Goal: Task Accomplishment & Management: Use online tool/utility

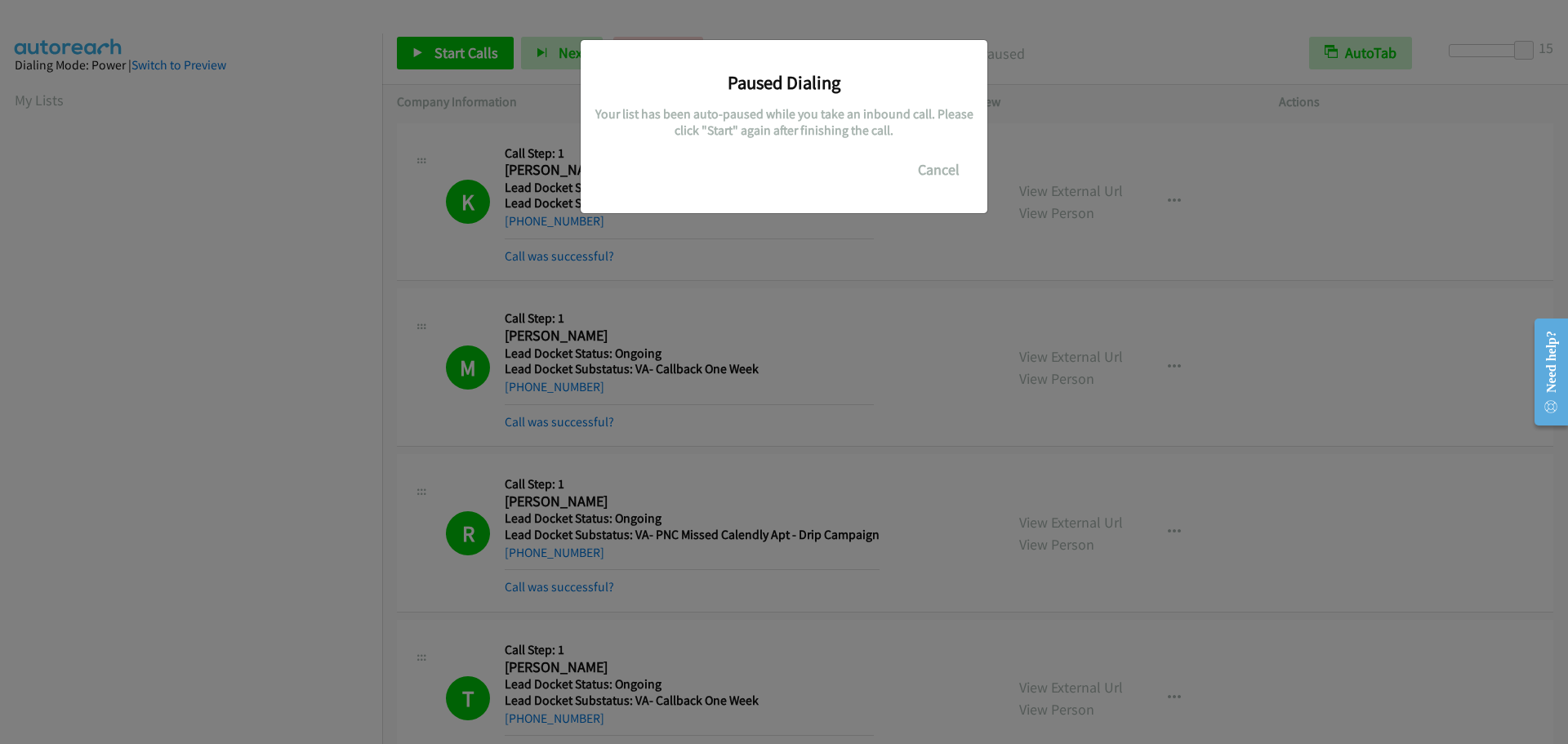
scroll to position [172, 0]
click at [930, 168] on button "Cancel" at bounding box center [938, 170] width 73 height 33
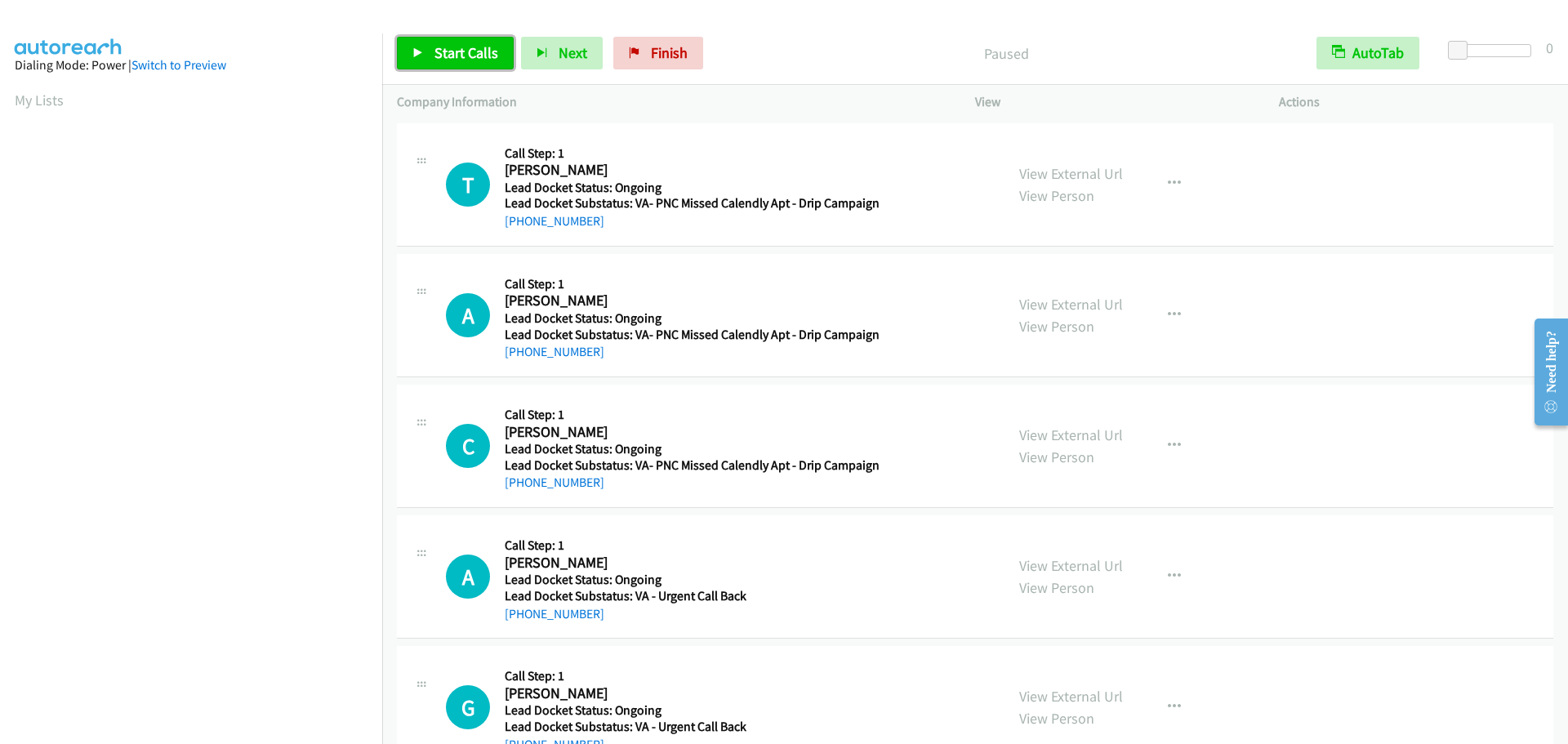
click at [468, 44] on span "Start Calls" at bounding box center [466, 52] width 63 height 18
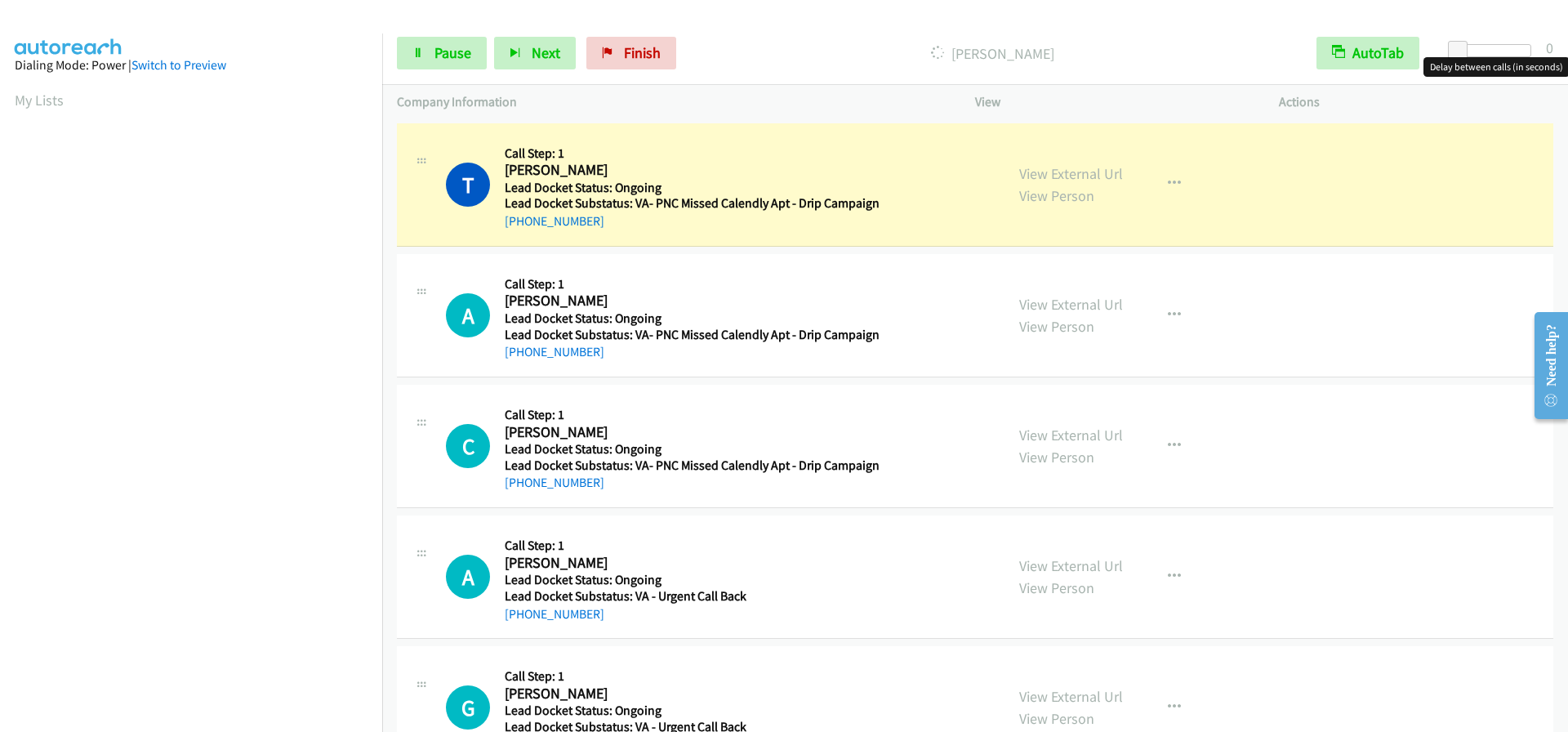
click at [1495, 51] on div at bounding box center [1493, 50] width 75 height 13
click at [1468, 51] on span at bounding box center [1458, 50] width 19 height 19
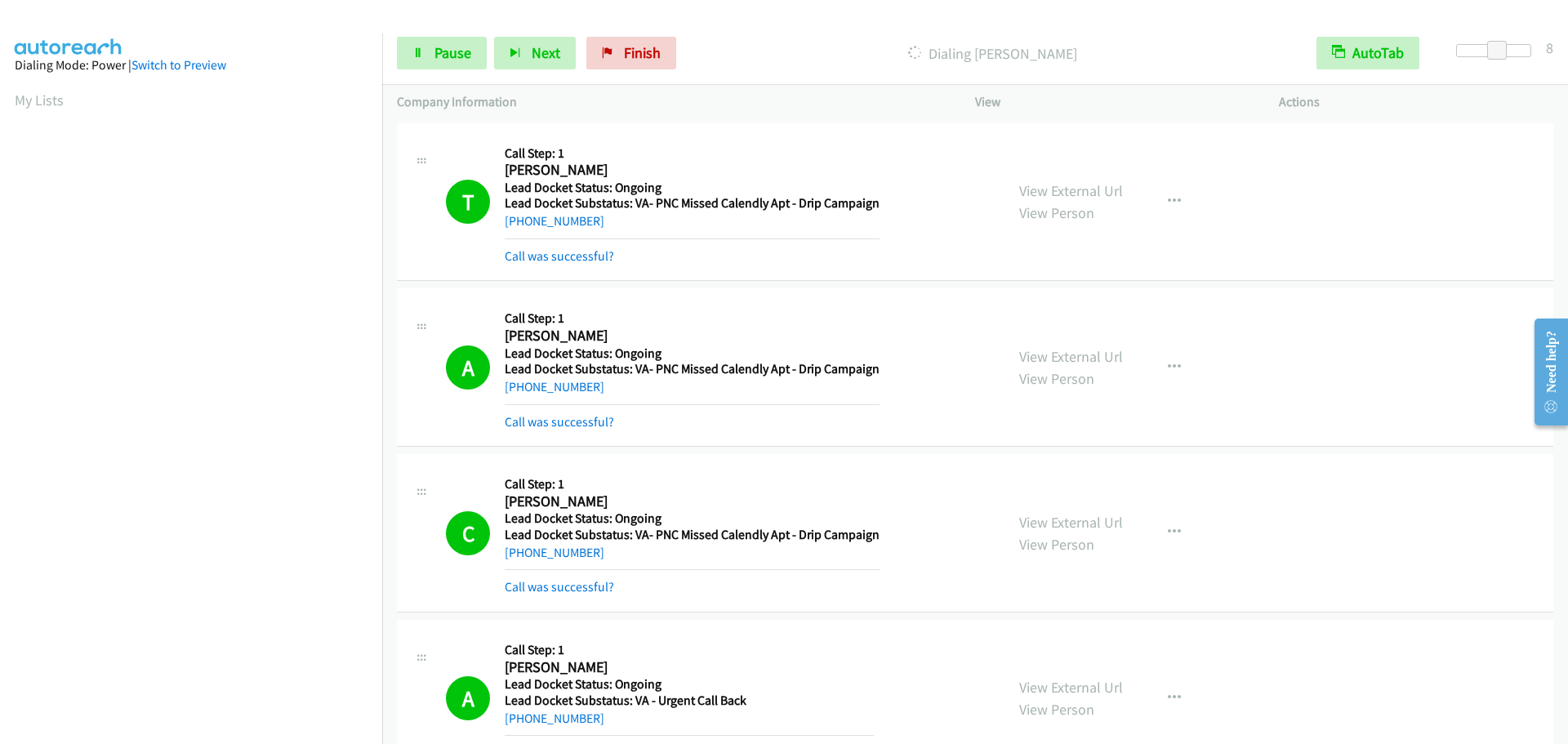
scroll to position [172, 0]
click at [419, 52] on icon at bounding box center [418, 54] width 11 height 11
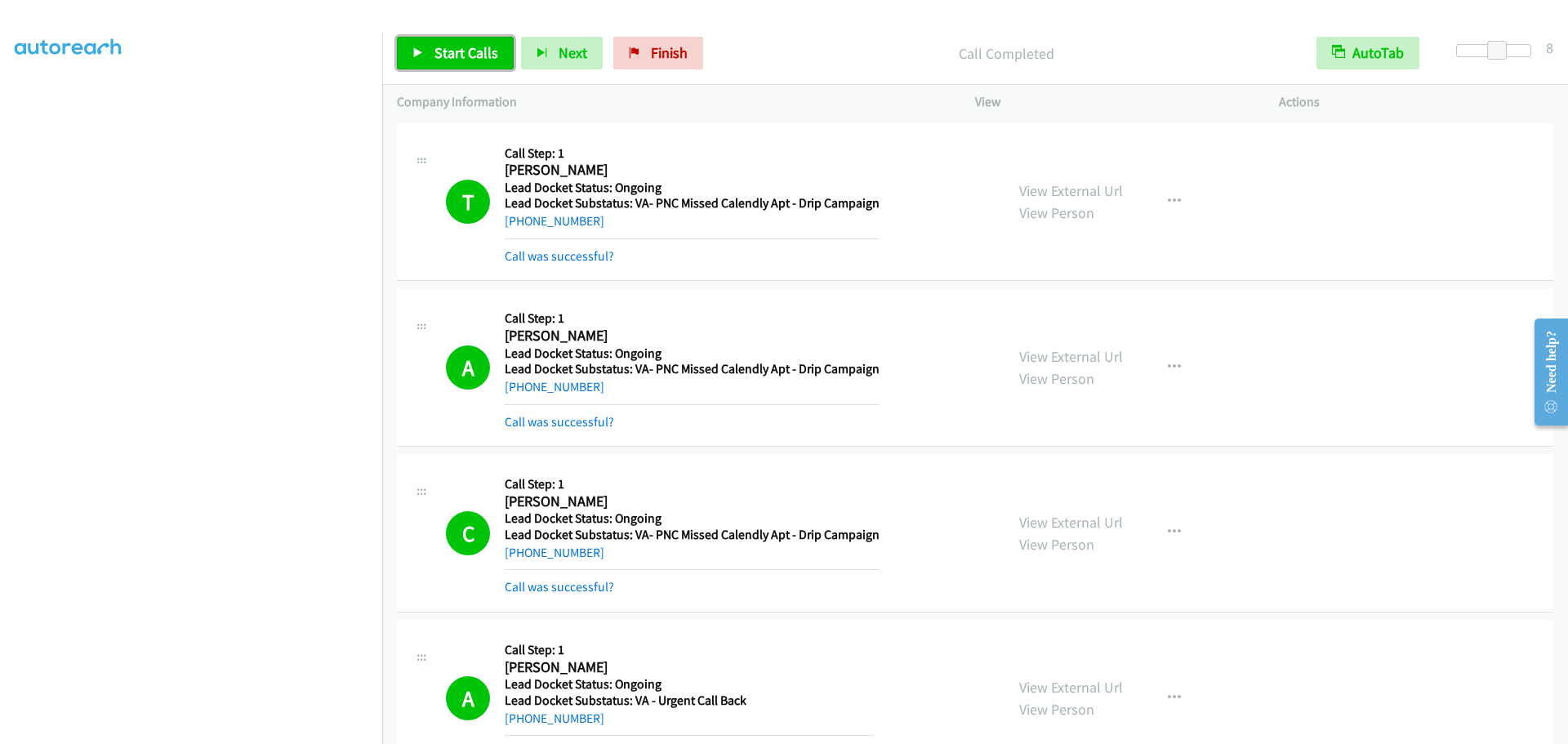
click at [419, 63] on link "Start Calls" at bounding box center [455, 53] width 117 height 33
click at [434, 62] on span "Pause" at bounding box center [453, 52] width 37 height 18
click at [485, 63] on link "Start Calls" at bounding box center [455, 53] width 117 height 33
click at [421, 49] on icon at bounding box center [418, 54] width 11 height 11
click at [419, 51] on icon at bounding box center [418, 54] width 11 height 11
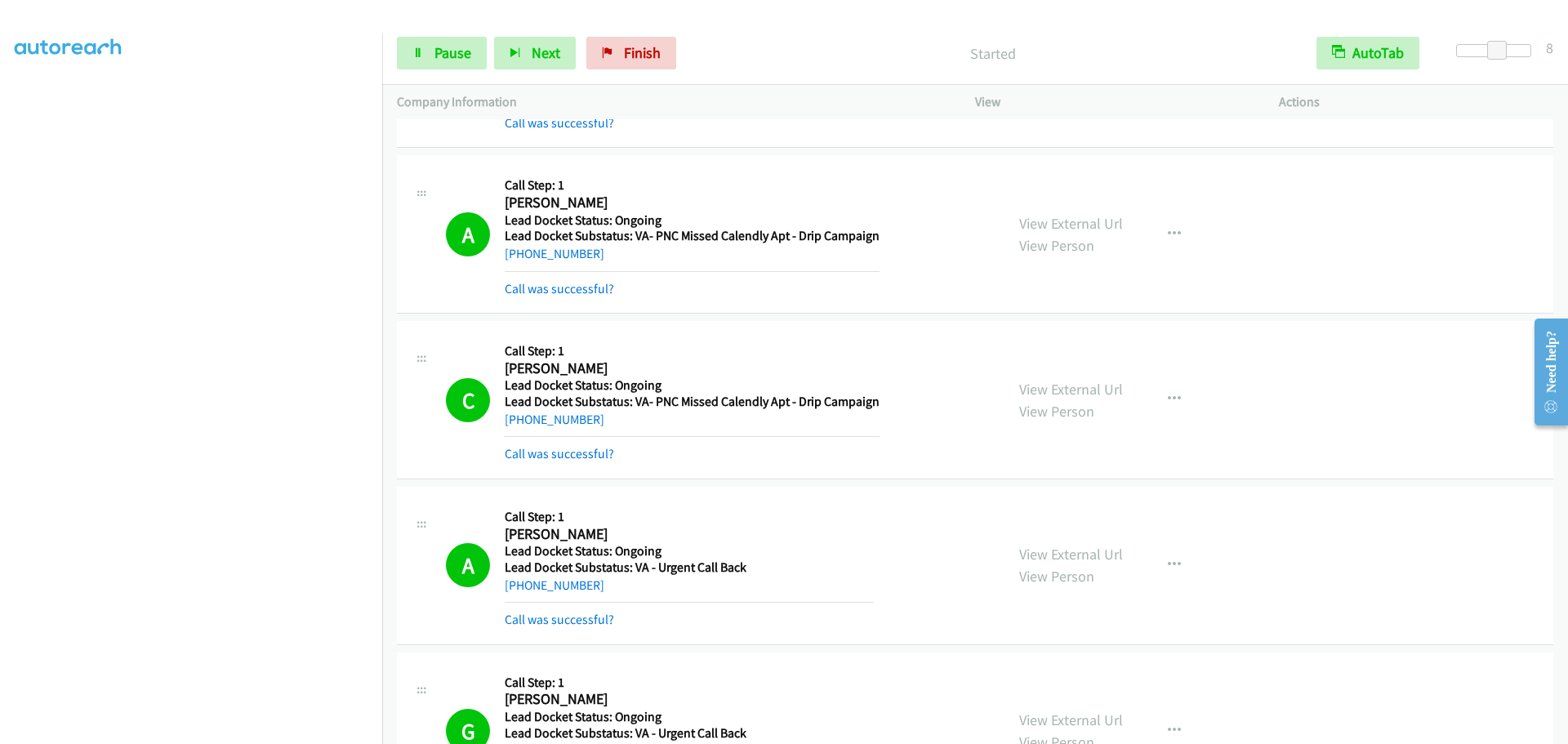
scroll to position [326, 0]
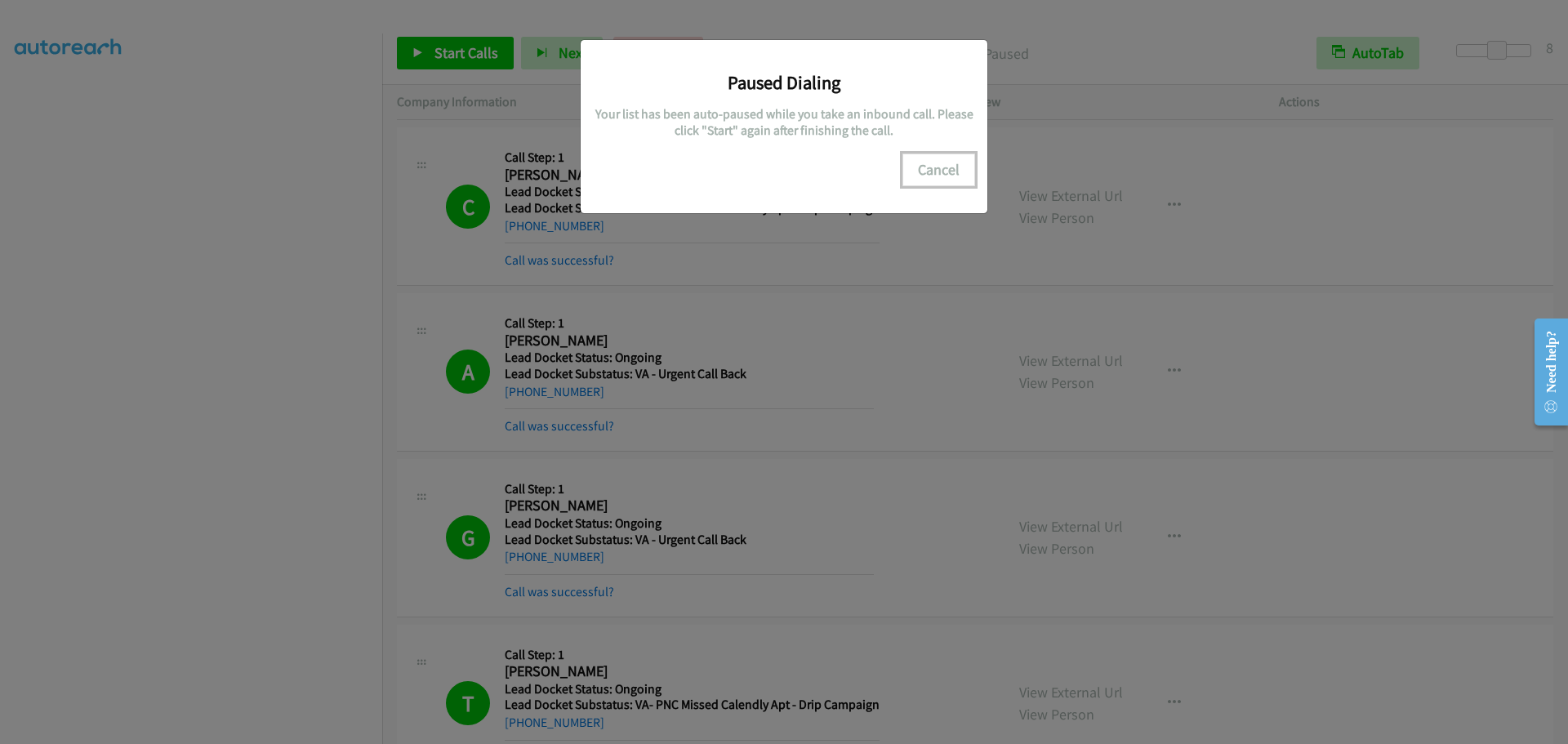
click at [940, 168] on button "Cancel" at bounding box center [938, 170] width 73 height 33
click at [938, 168] on button "Cancel" at bounding box center [938, 170] width 73 height 33
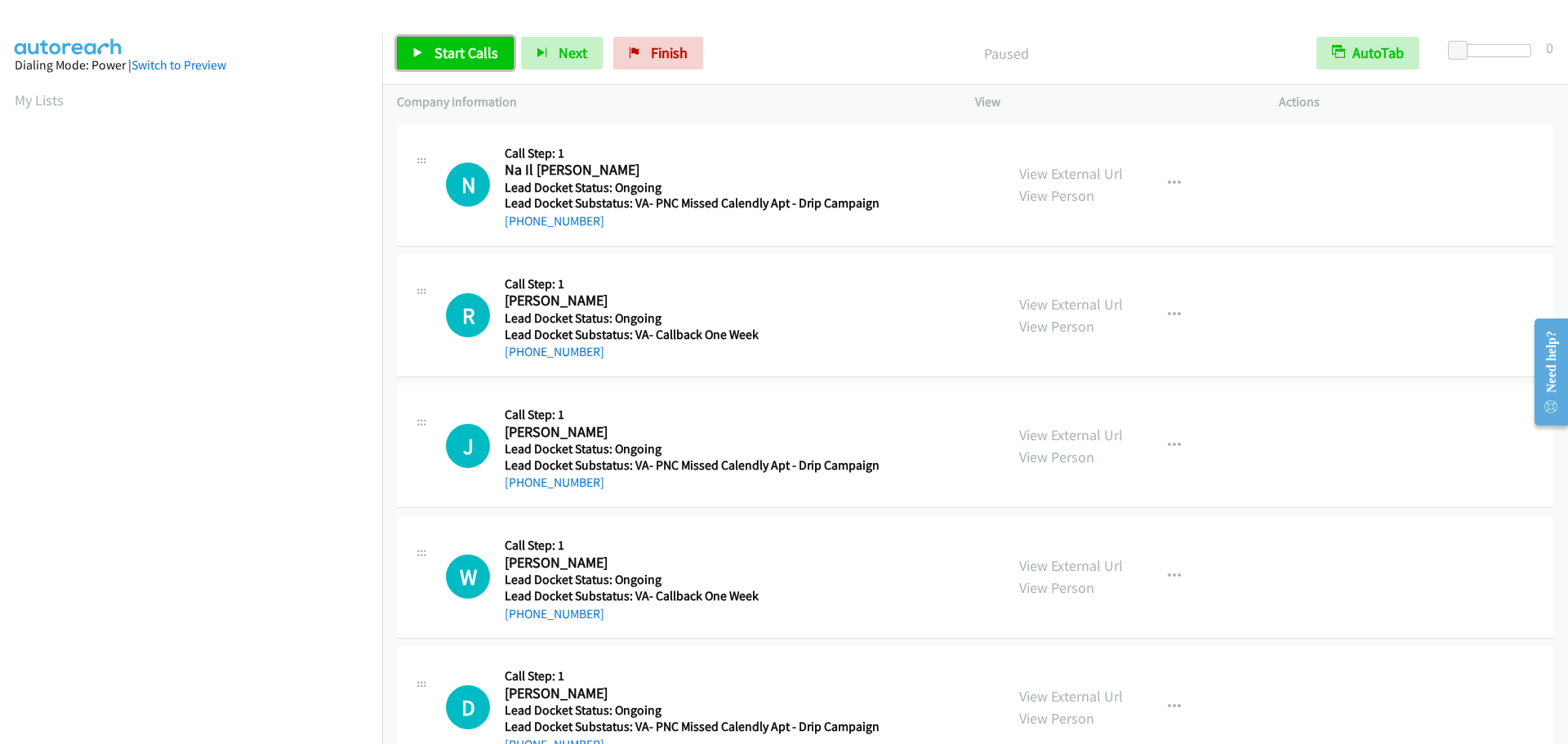
click at [464, 59] on span "Start Calls" at bounding box center [466, 52] width 63 height 18
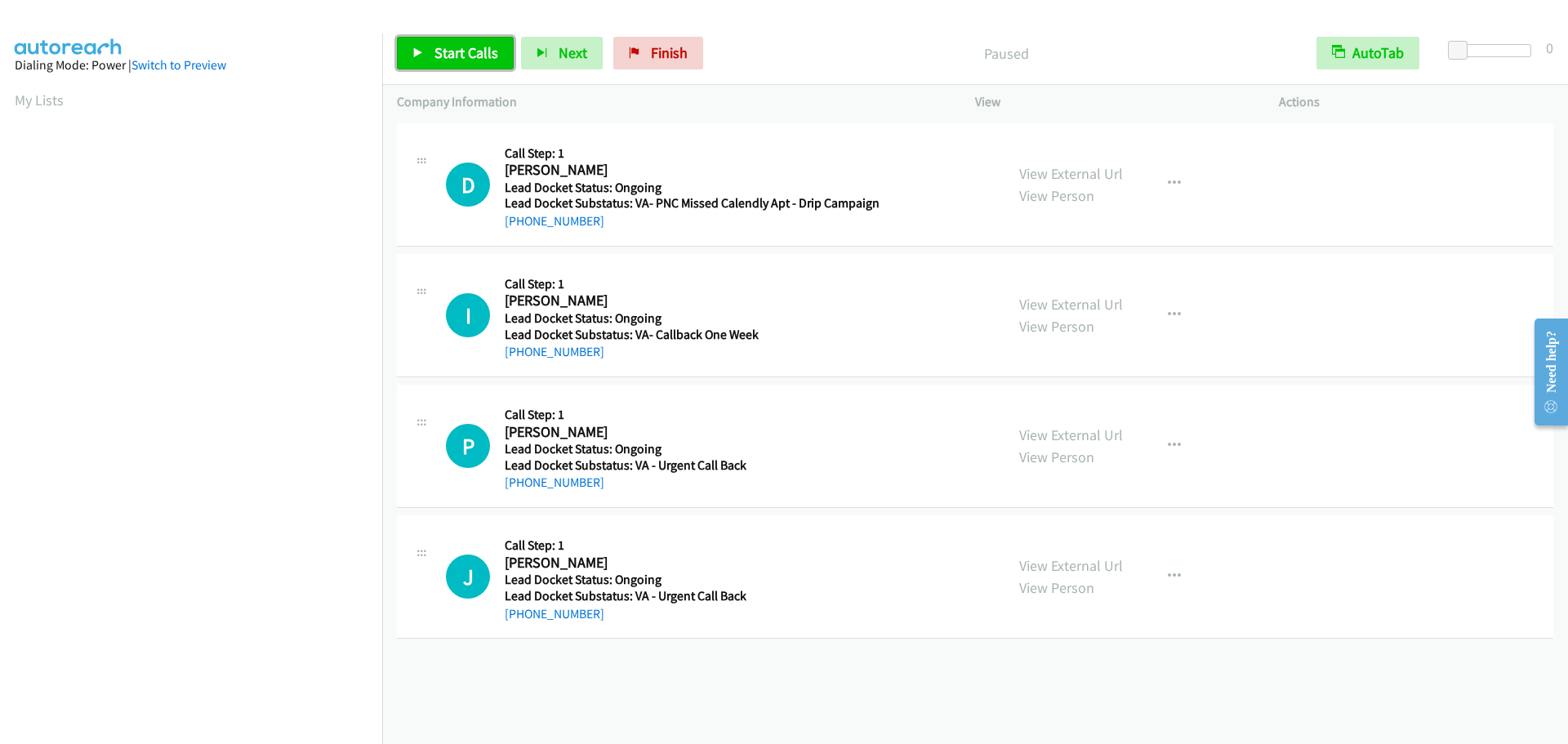
click at [432, 61] on link "Start Calls" at bounding box center [455, 53] width 117 height 33
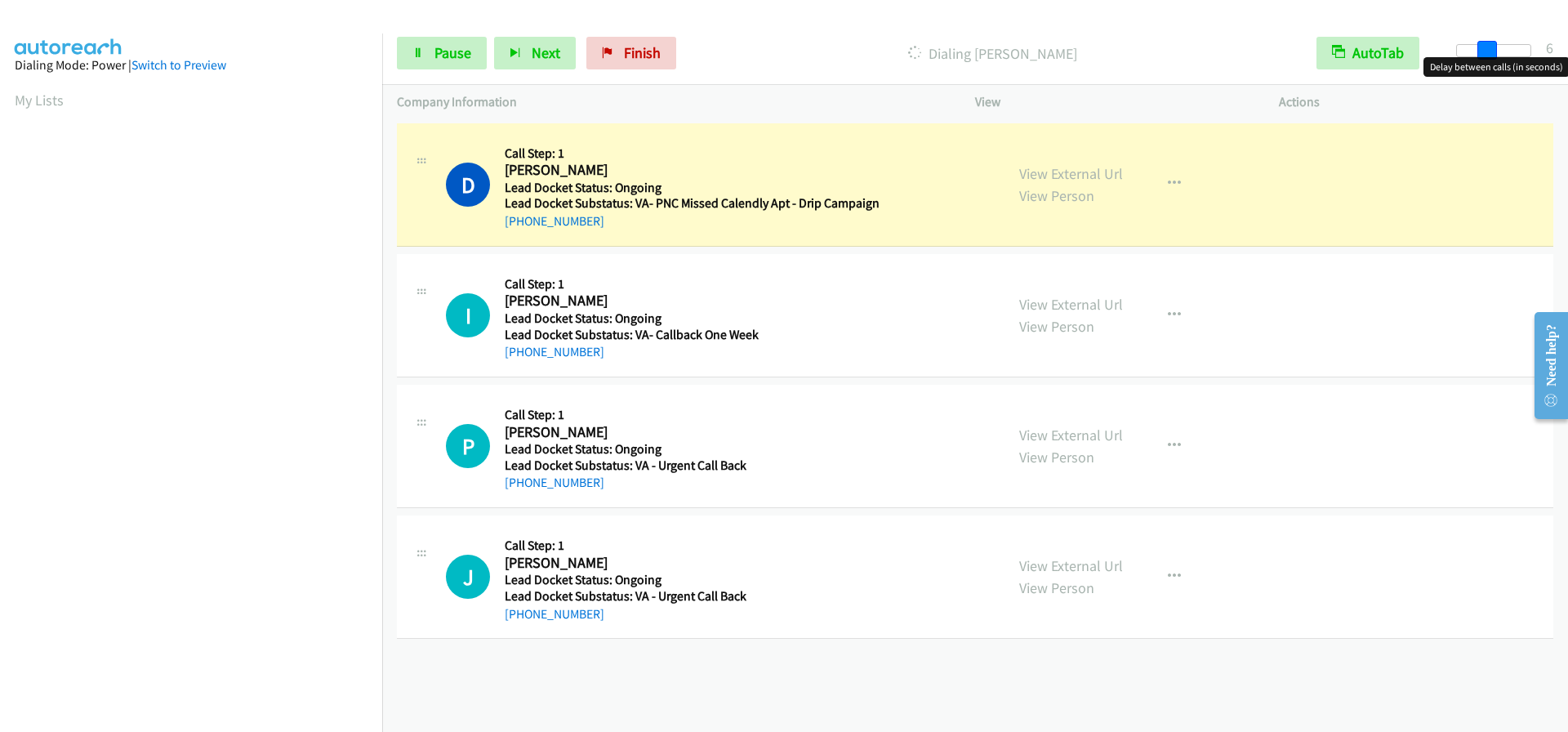
click at [1488, 49] on div at bounding box center [1493, 50] width 75 height 13
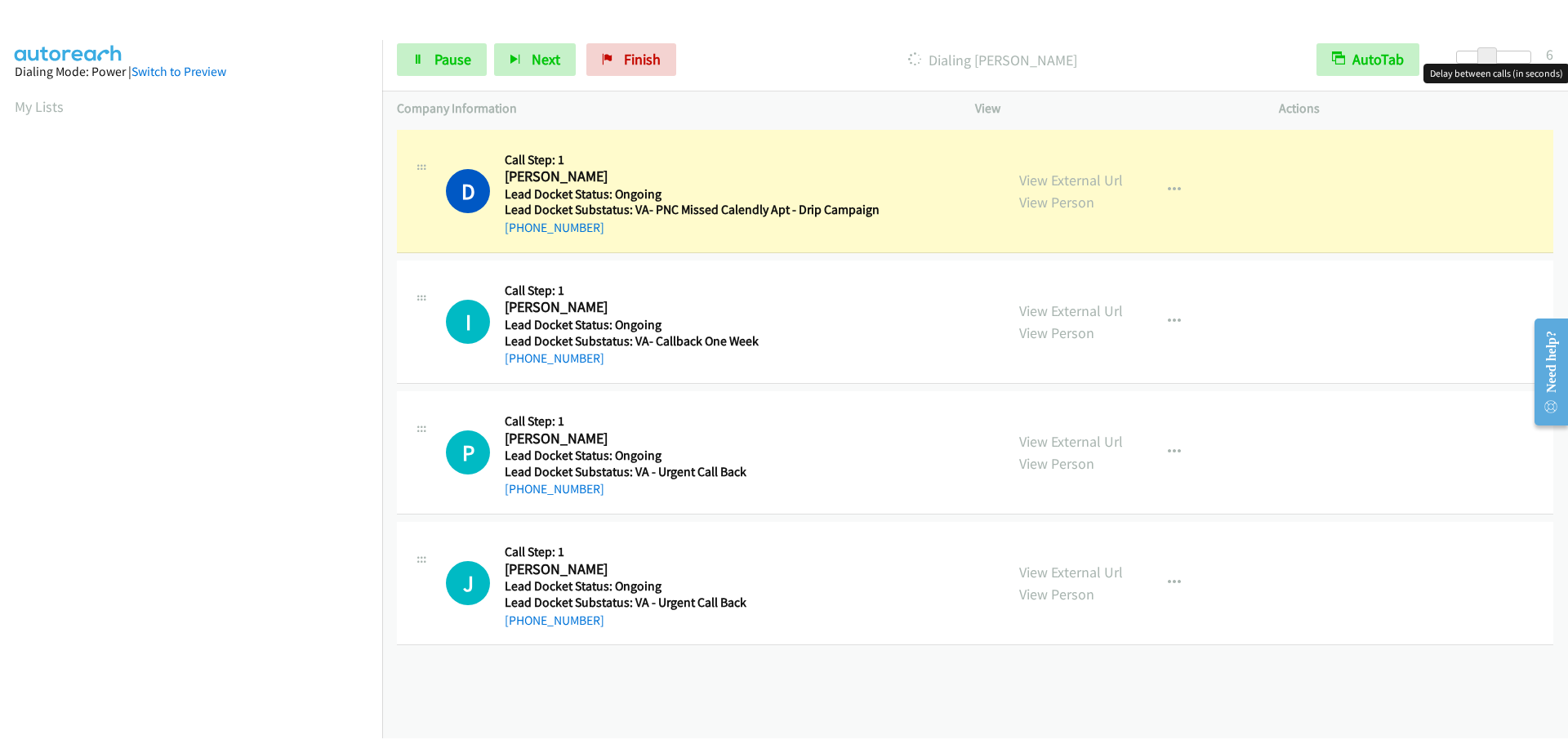
scroll to position [171, 0]
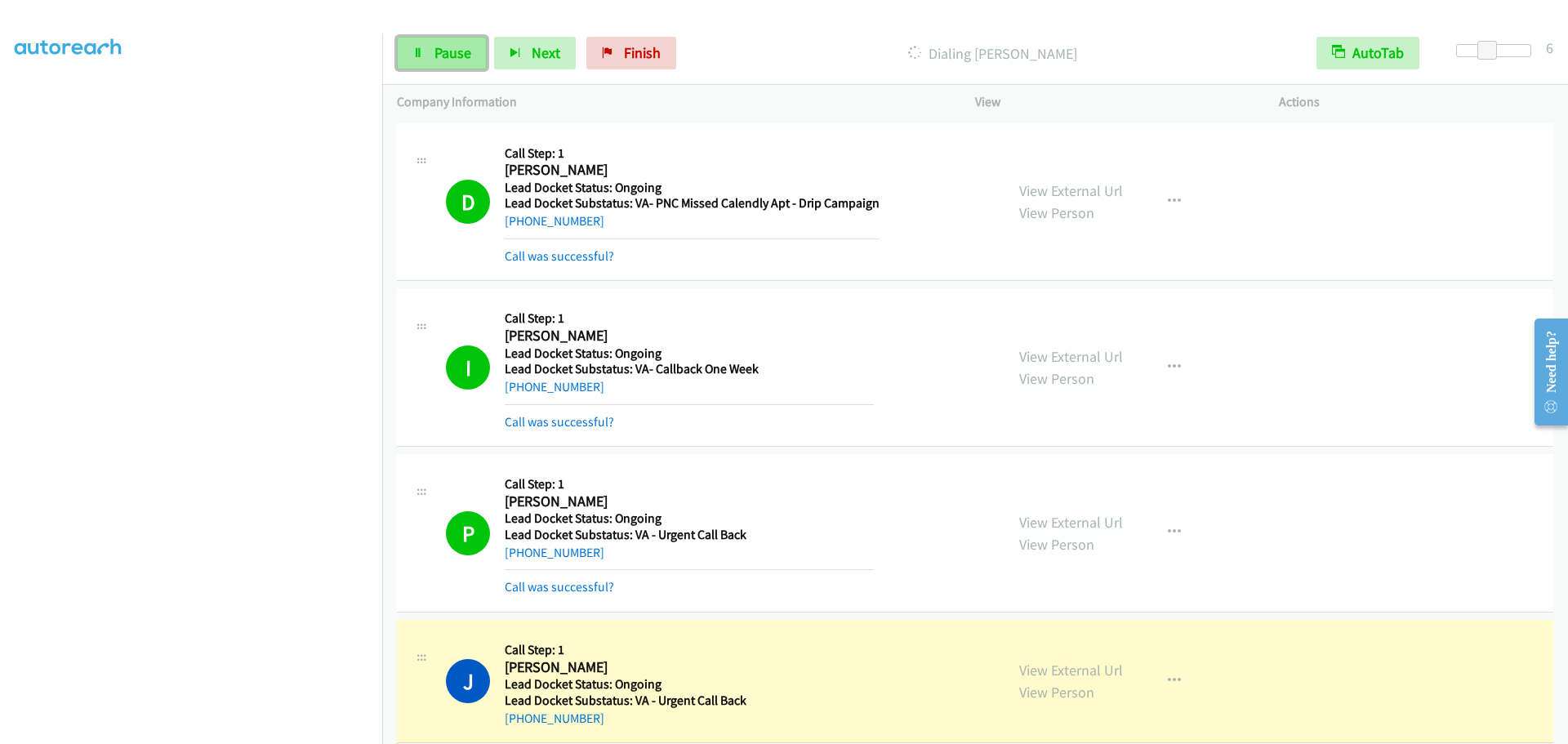
click at [411, 49] on link "Pause" at bounding box center [441, 53] width 90 height 33
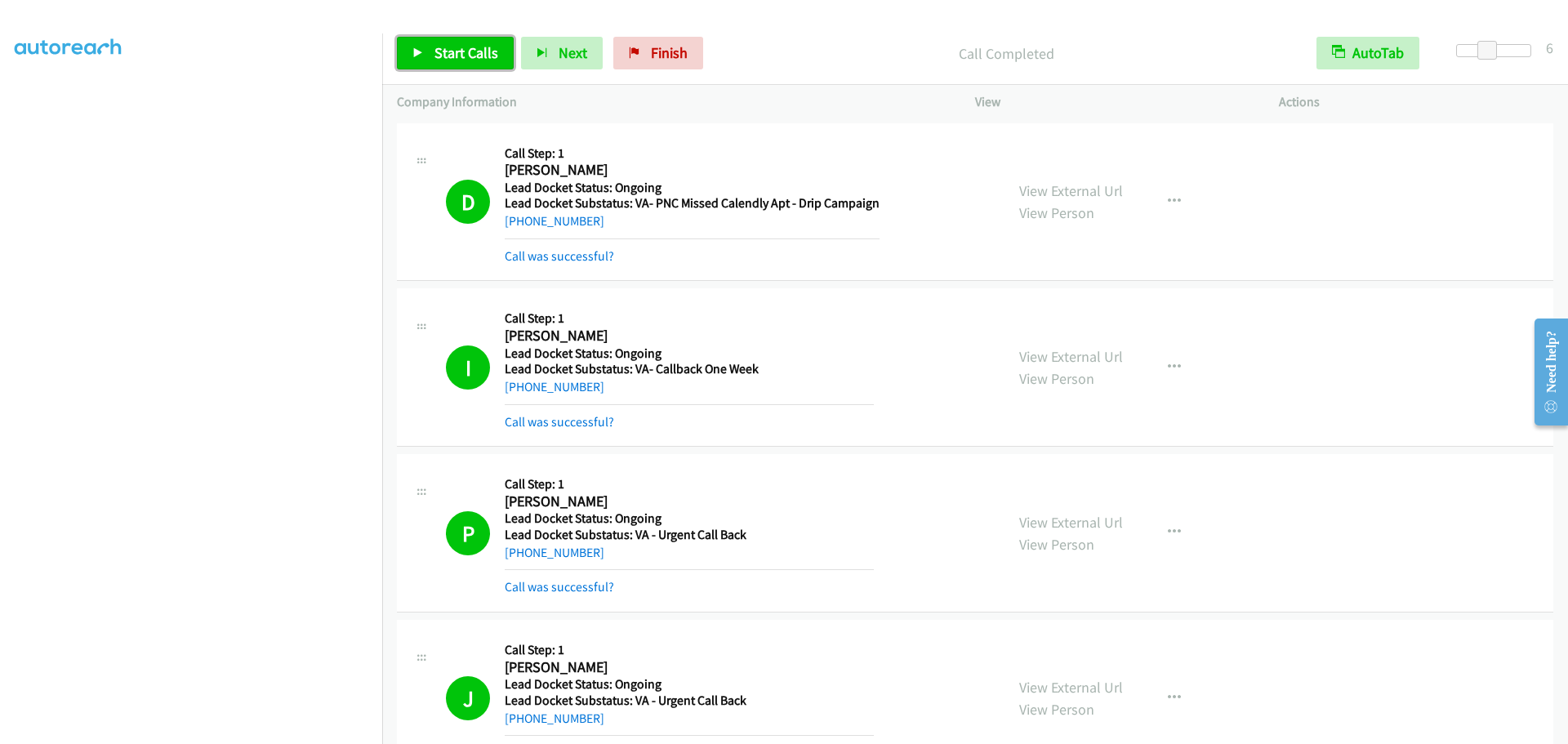
click at [462, 47] on span "Start Calls" at bounding box center [466, 52] width 63 height 18
click at [427, 51] on link "Pause" at bounding box center [441, 53] width 90 height 33
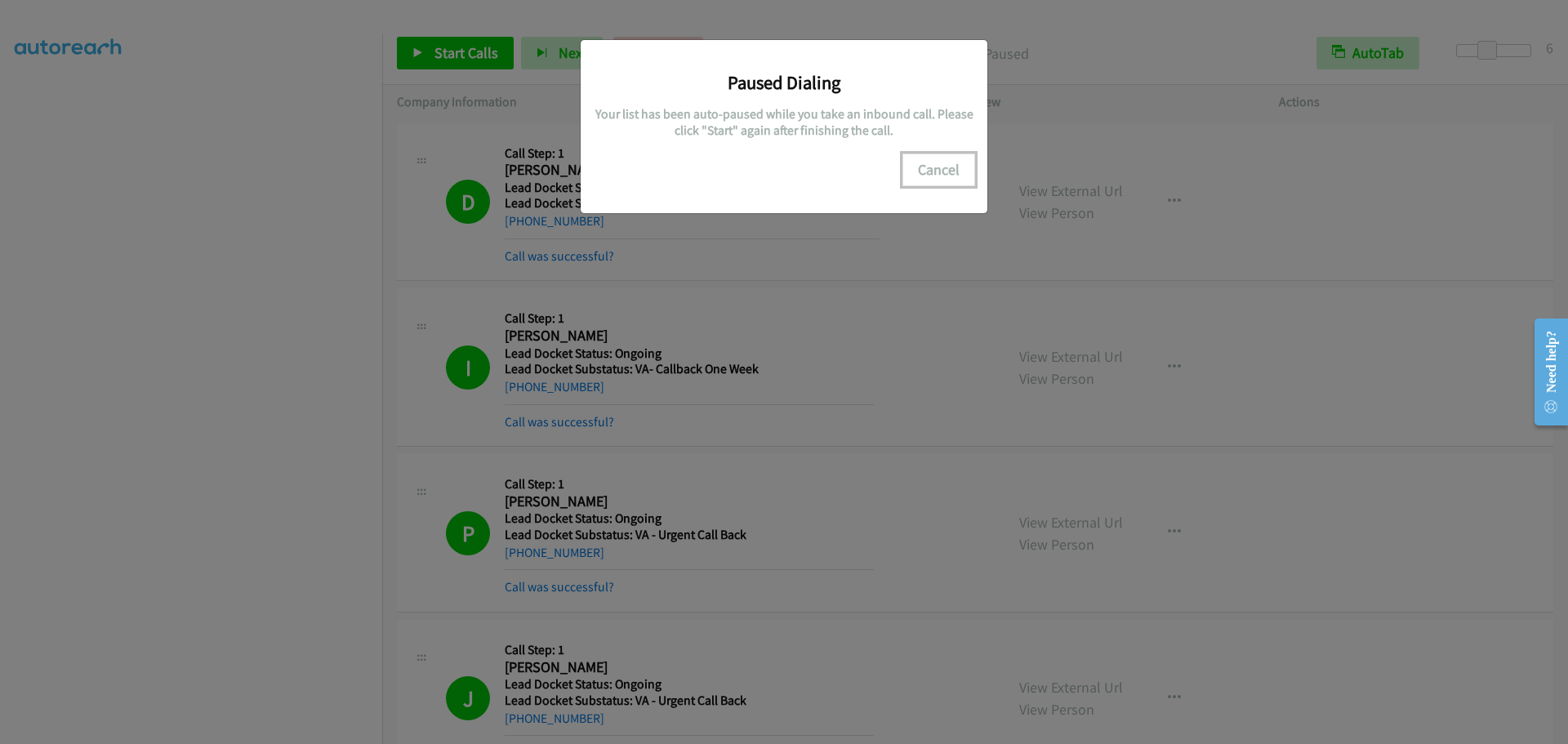
click at [951, 166] on button "Cancel" at bounding box center [938, 170] width 73 height 33
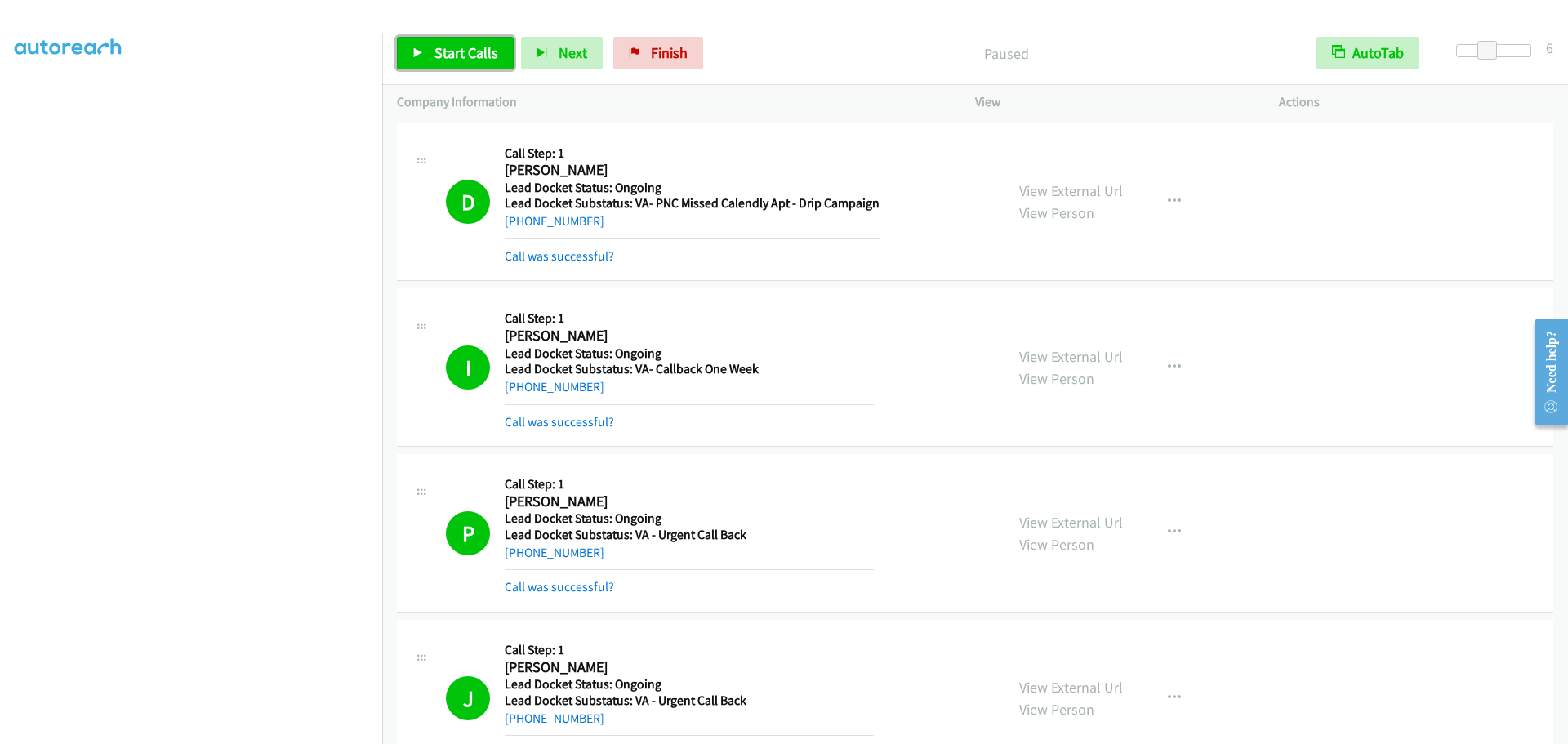
click at [462, 52] on span "Start Calls" at bounding box center [466, 52] width 63 height 18
click at [454, 65] on link "Pause" at bounding box center [441, 53] width 90 height 33
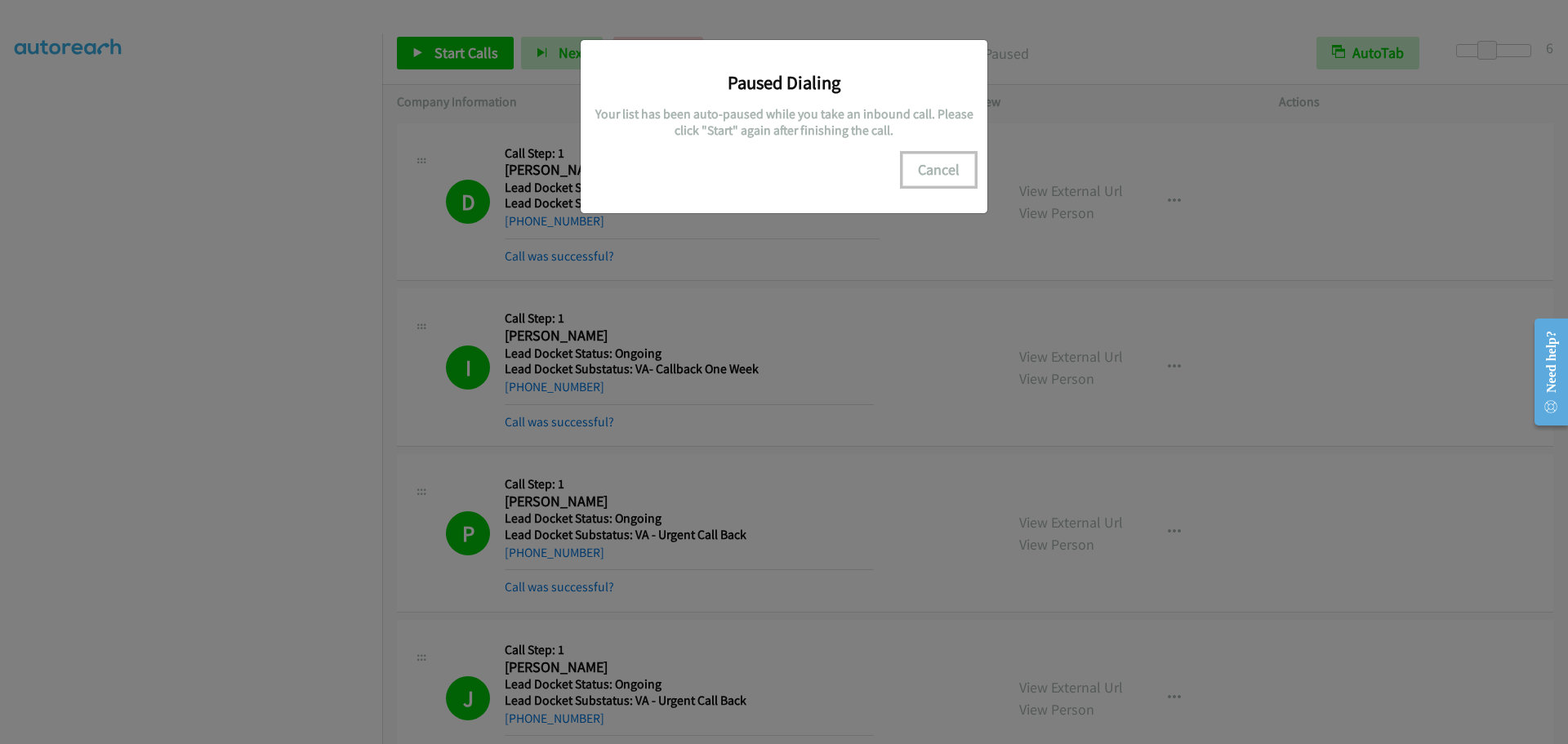
click at [941, 170] on button "Cancel" at bounding box center [938, 170] width 73 height 33
click at [954, 165] on button "Cancel" at bounding box center [938, 170] width 73 height 33
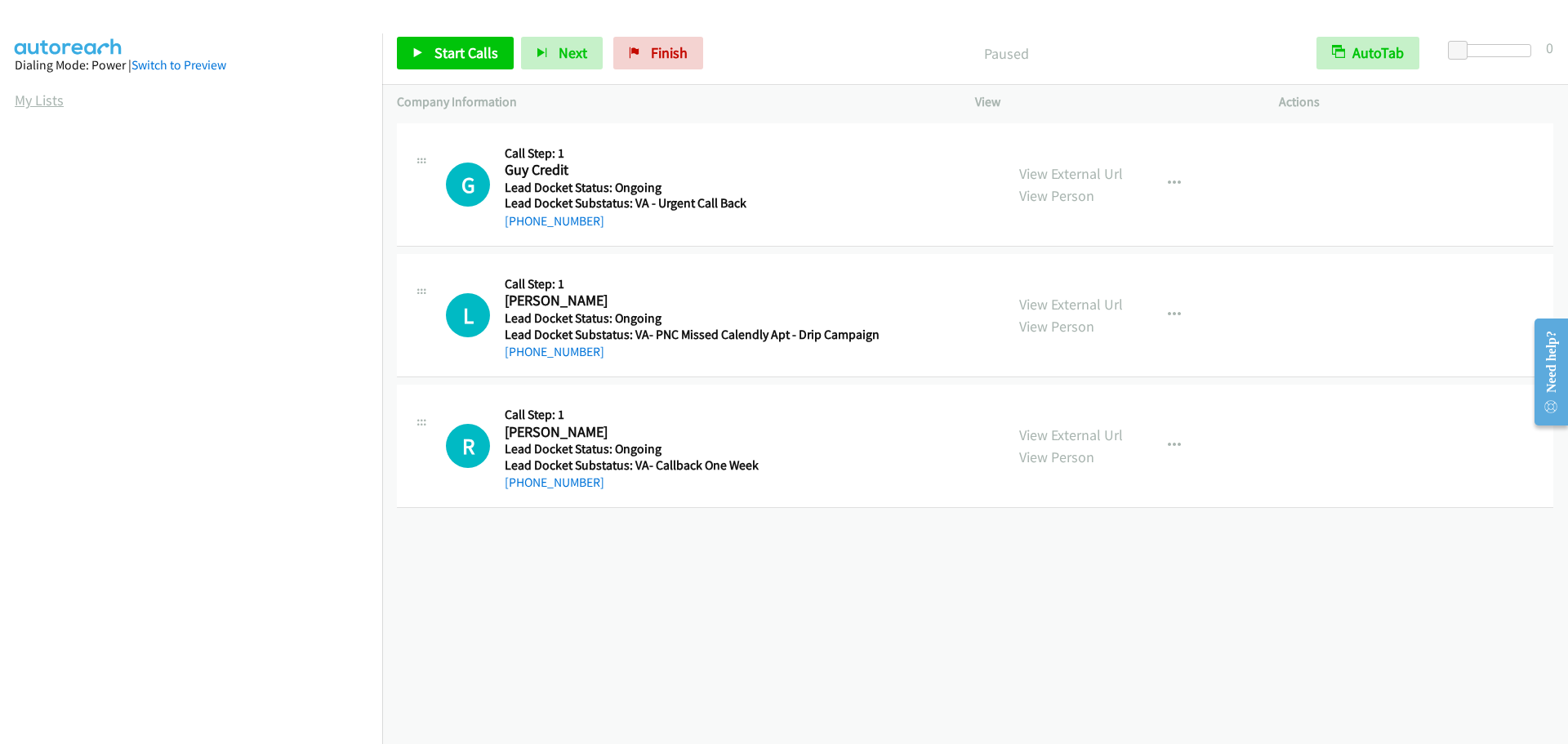
drag, startPoint x: 38, startPoint y: 95, endPoint x: 52, endPoint y: 92, distance: 14.3
click at [38, 95] on link "My Lists" at bounding box center [40, 99] width 49 height 18
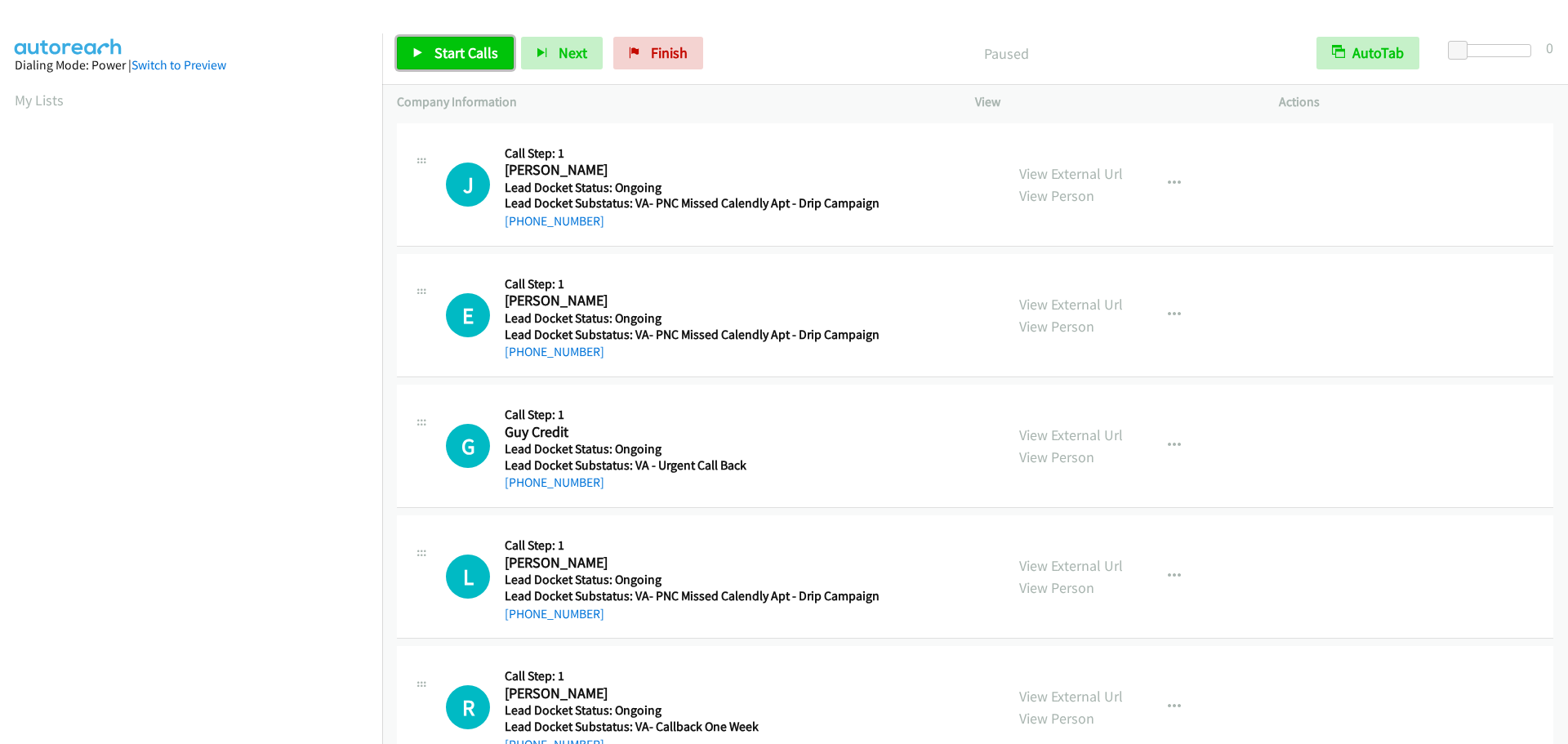
click at [468, 64] on link "Start Calls" at bounding box center [455, 53] width 117 height 33
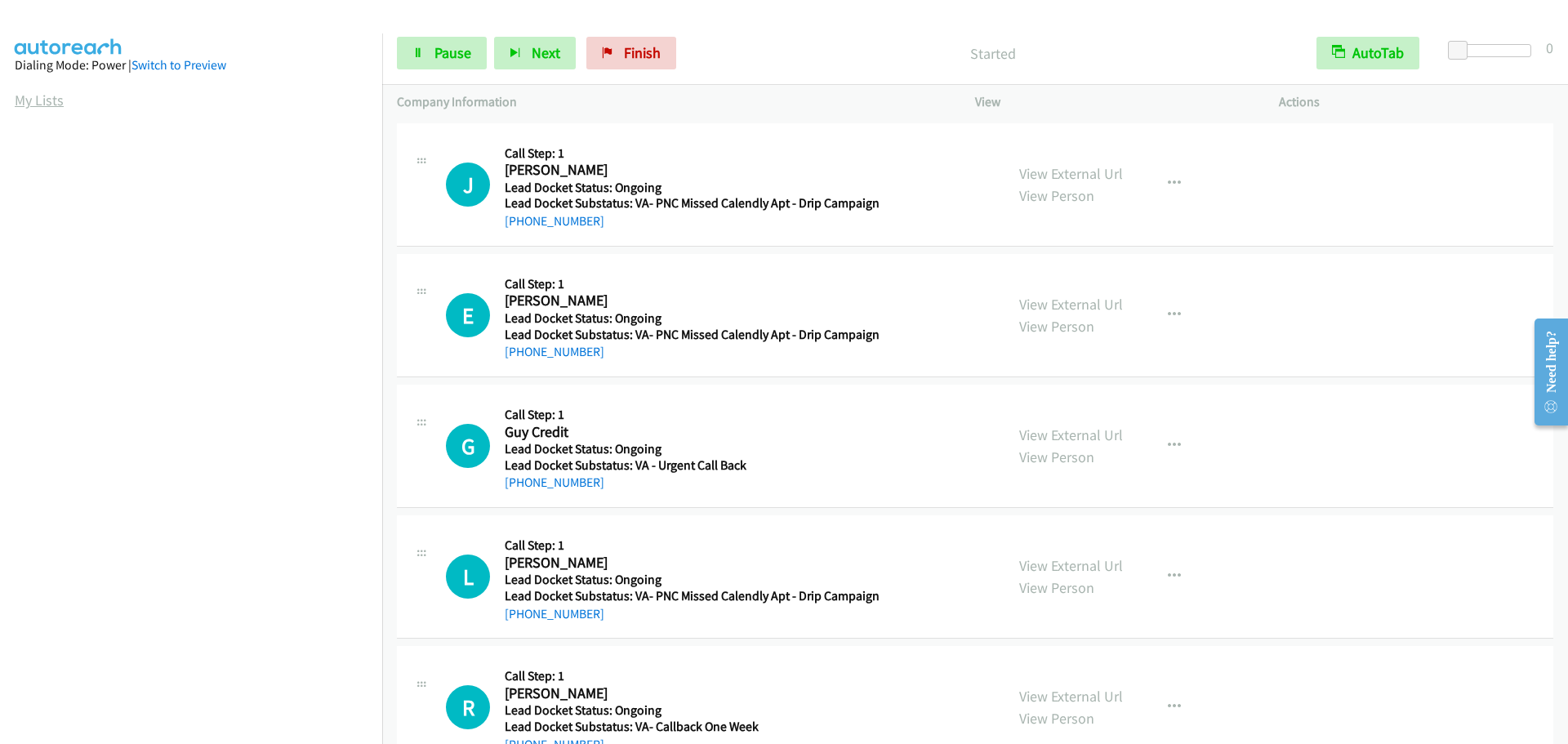
drag, startPoint x: 39, startPoint y: 98, endPoint x: 51, endPoint y: 103, distance: 13.0
click at [39, 98] on link "My Lists" at bounding box center [40, 99] width 49 height 18
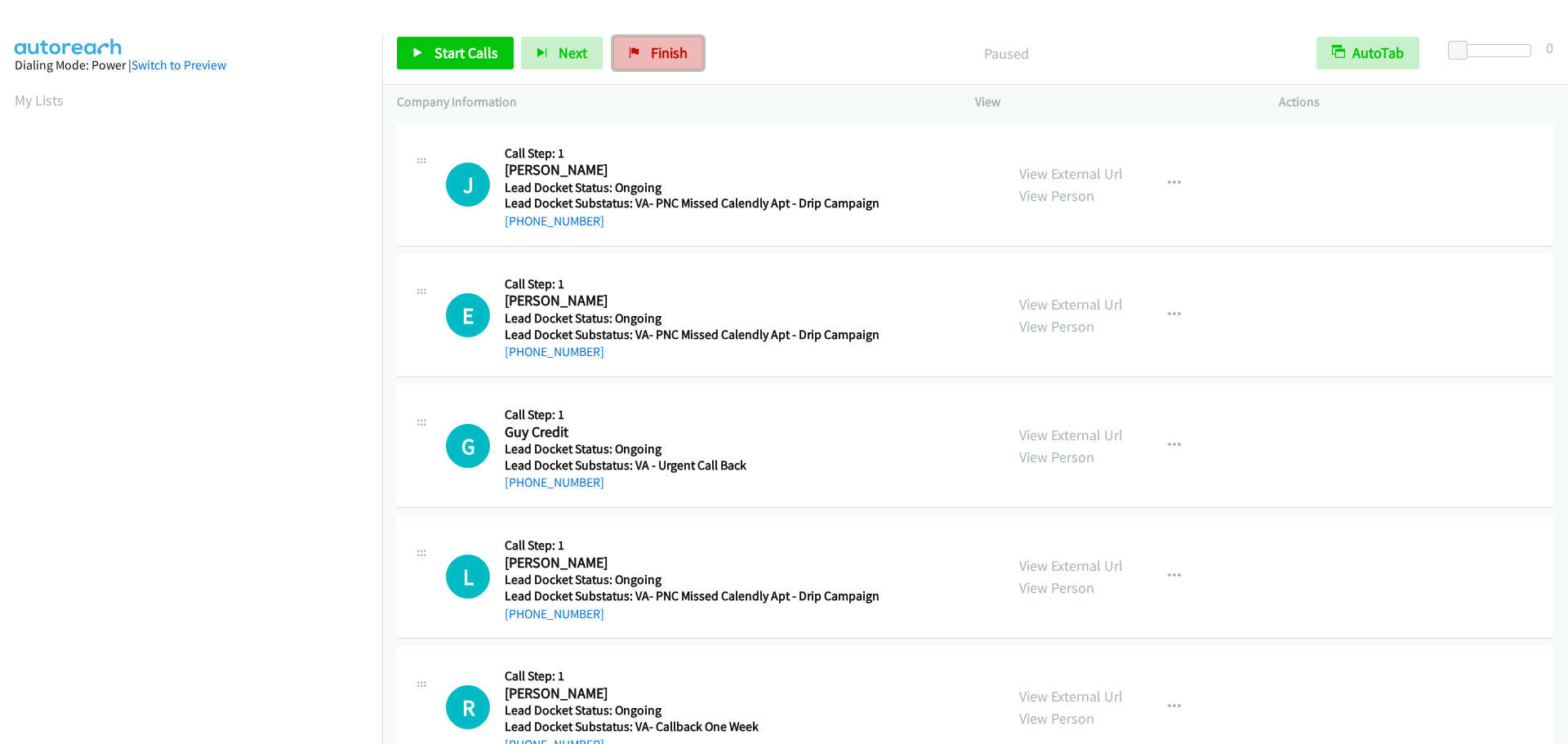
click at [671, 57] on span "Finish" at bounding box center [669, 52] width 37 height 18
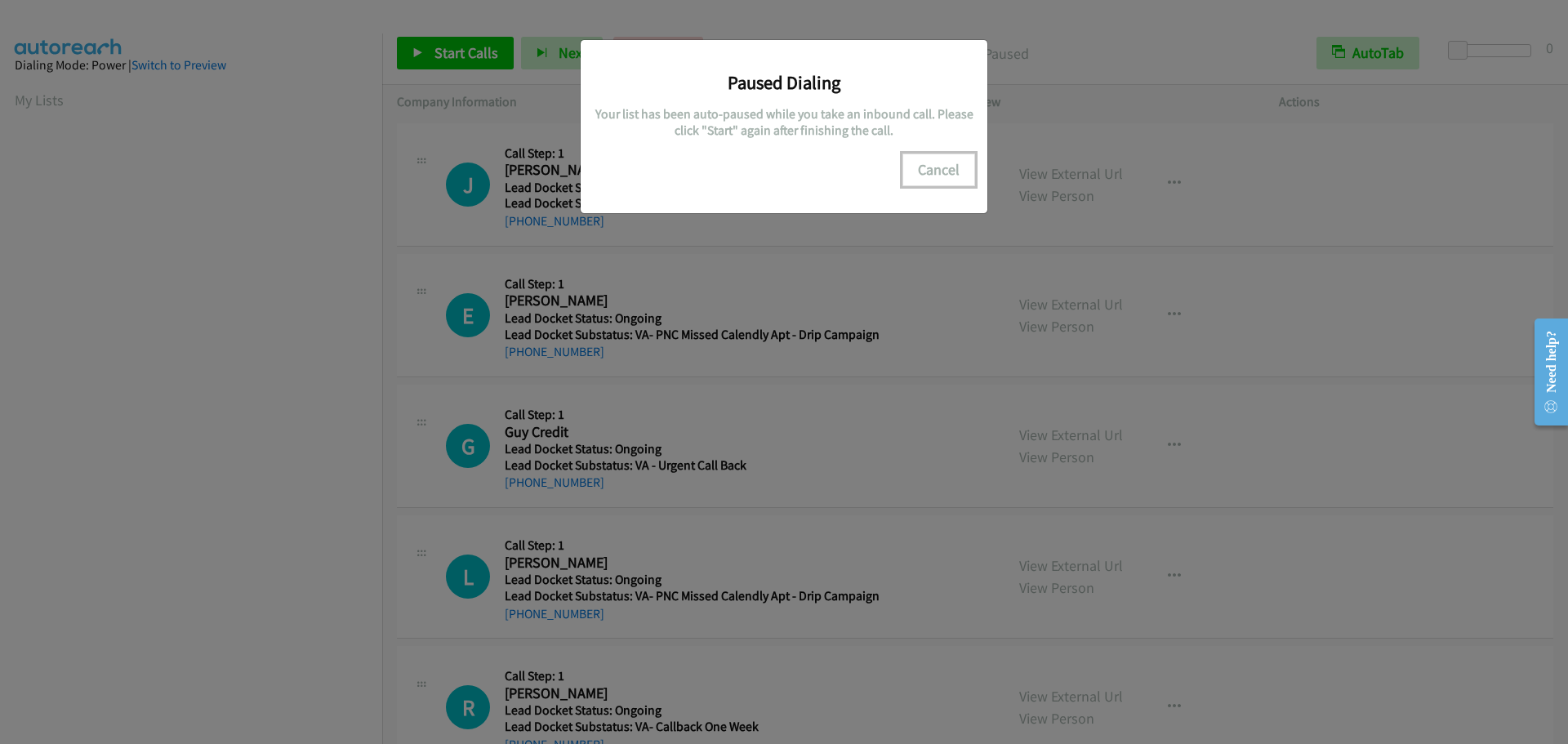
click at [945, 173] on button "Cancel" at bounding box center [938, 170] width 73 height 33
click at [936, 166] on button "Cancel" at bounding box center [938, 170] width 73 height 33
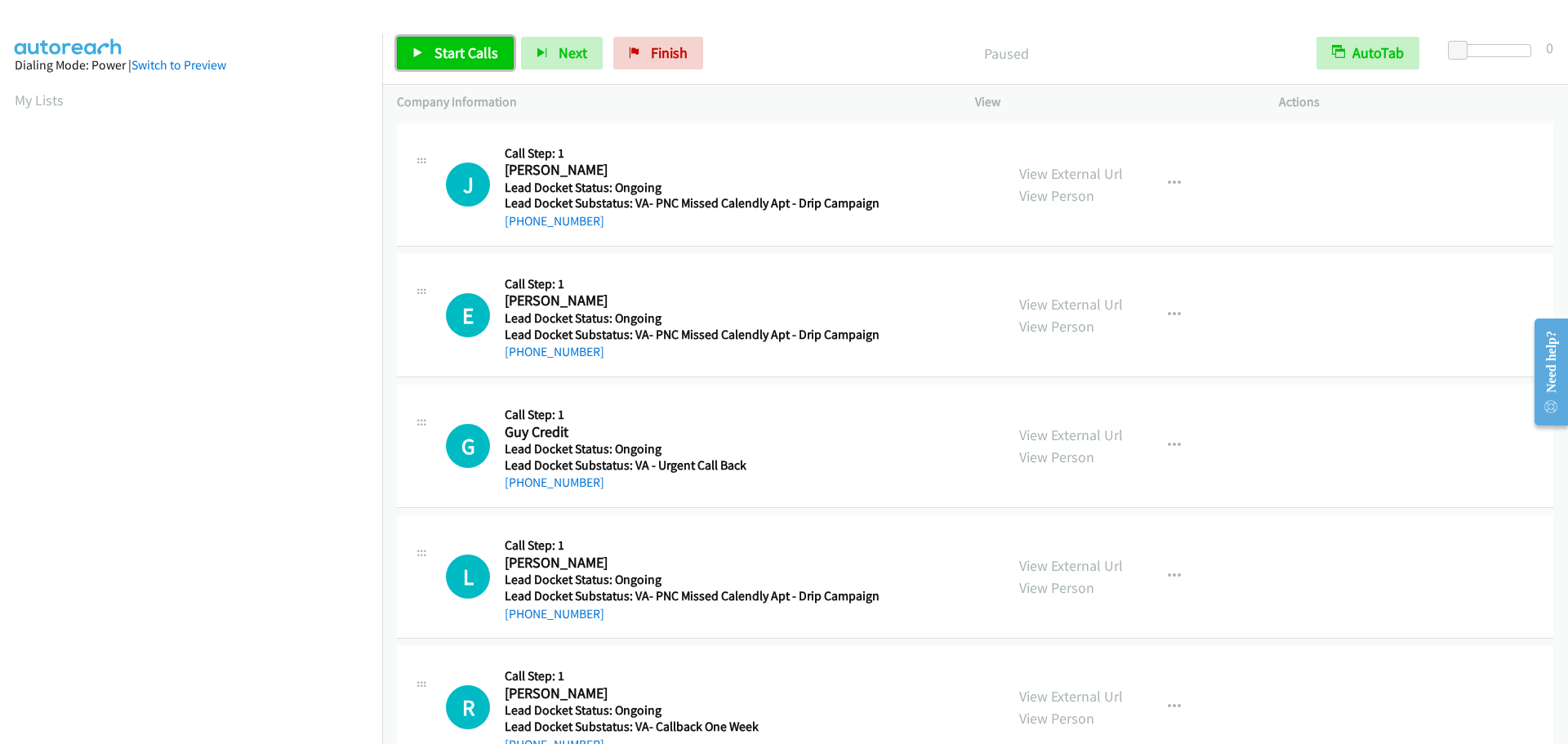
click at [439, 55] on span "Start Calls" at bounding box center [466, 52] width 63 height 18
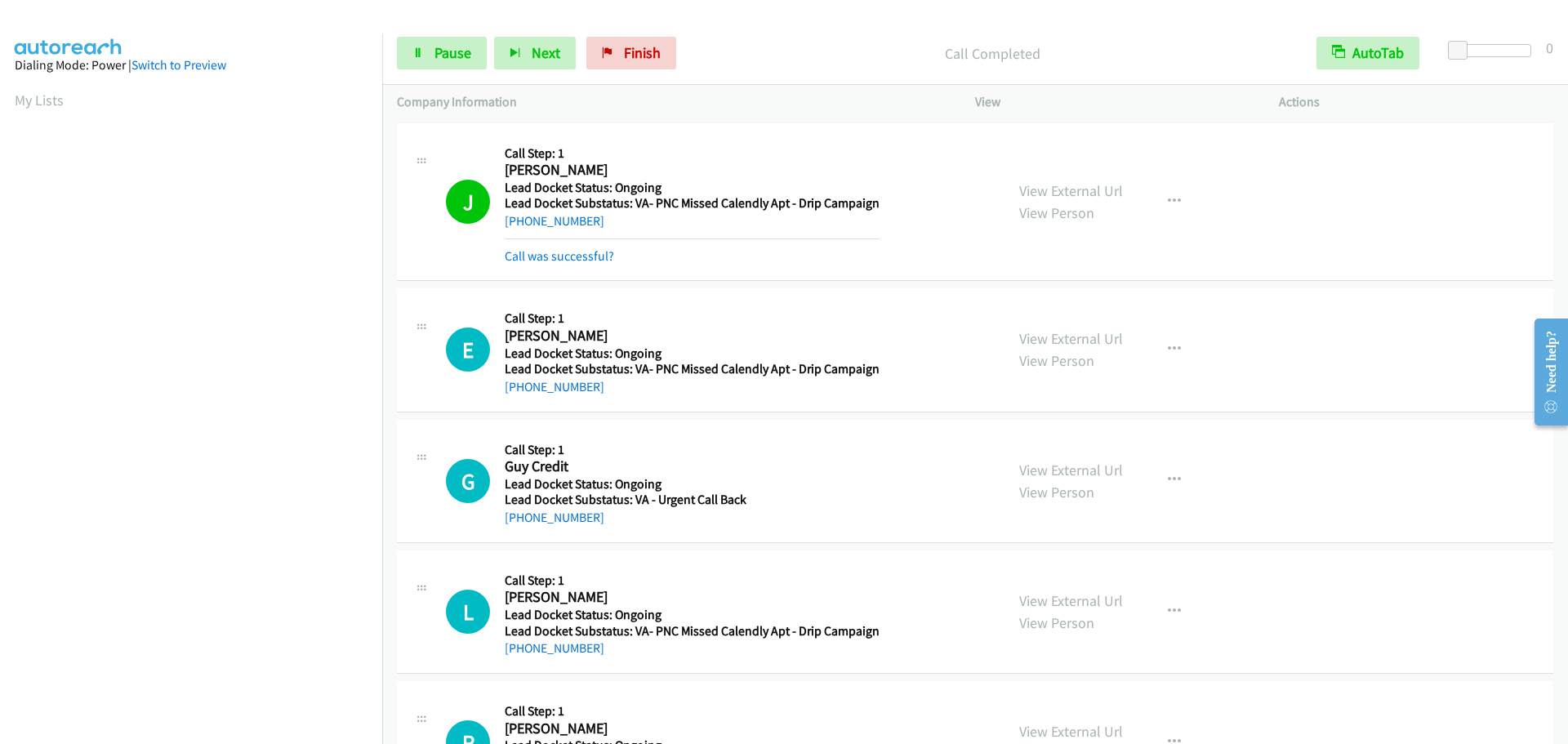
scroll to position [172, 0]
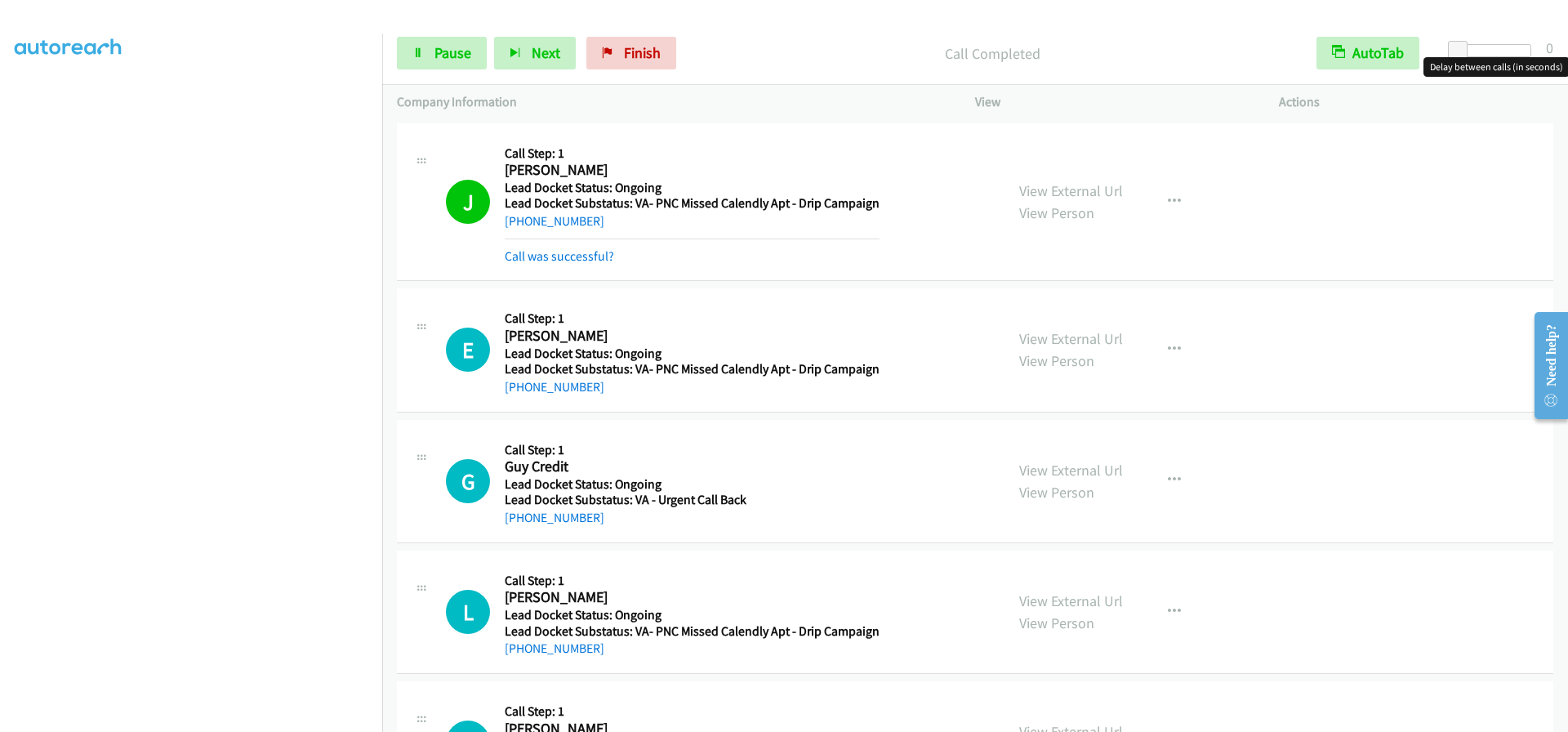
click at [1482, 52] on div at bounding box center [1493, 50] width 75 height 13
click at [1495, 54] on div at bounding box center [1493, 50] width 75 height 13
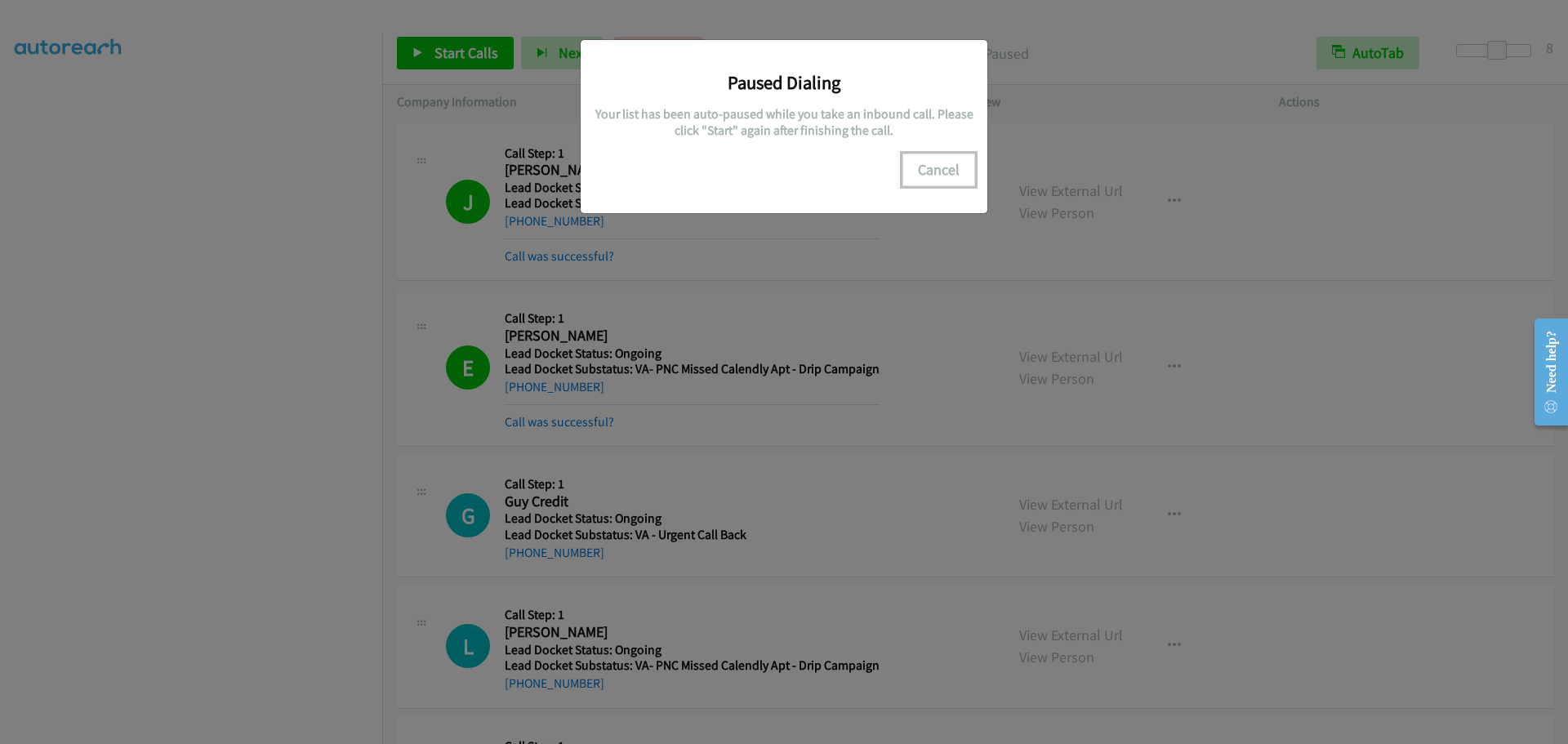
click at [955, 173] on button "Cancel" at bounding box center [938, 170] width 73 height 33
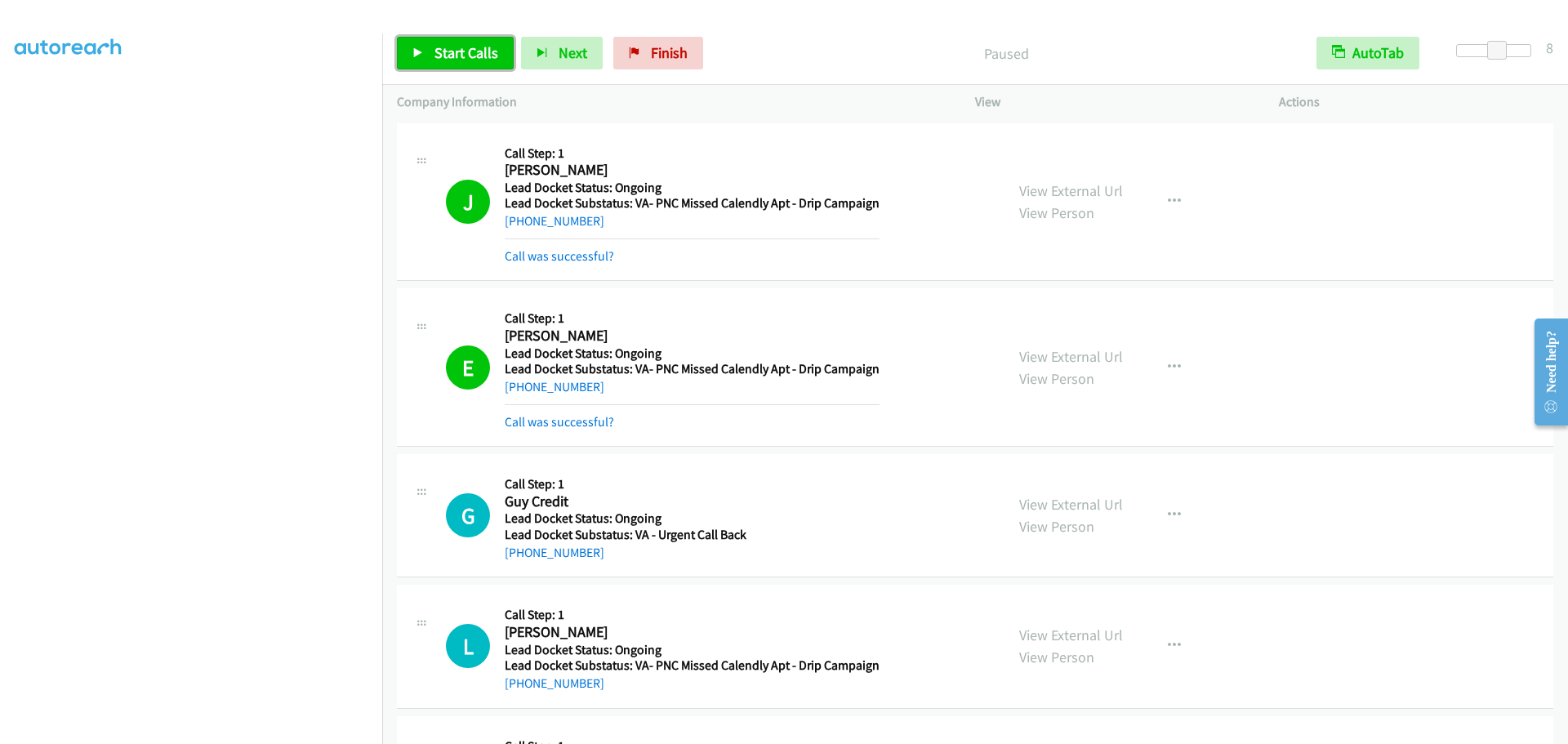
click at [477, 54] on span "Start Calls" at bounding box center [466, 52] width 63 height 18
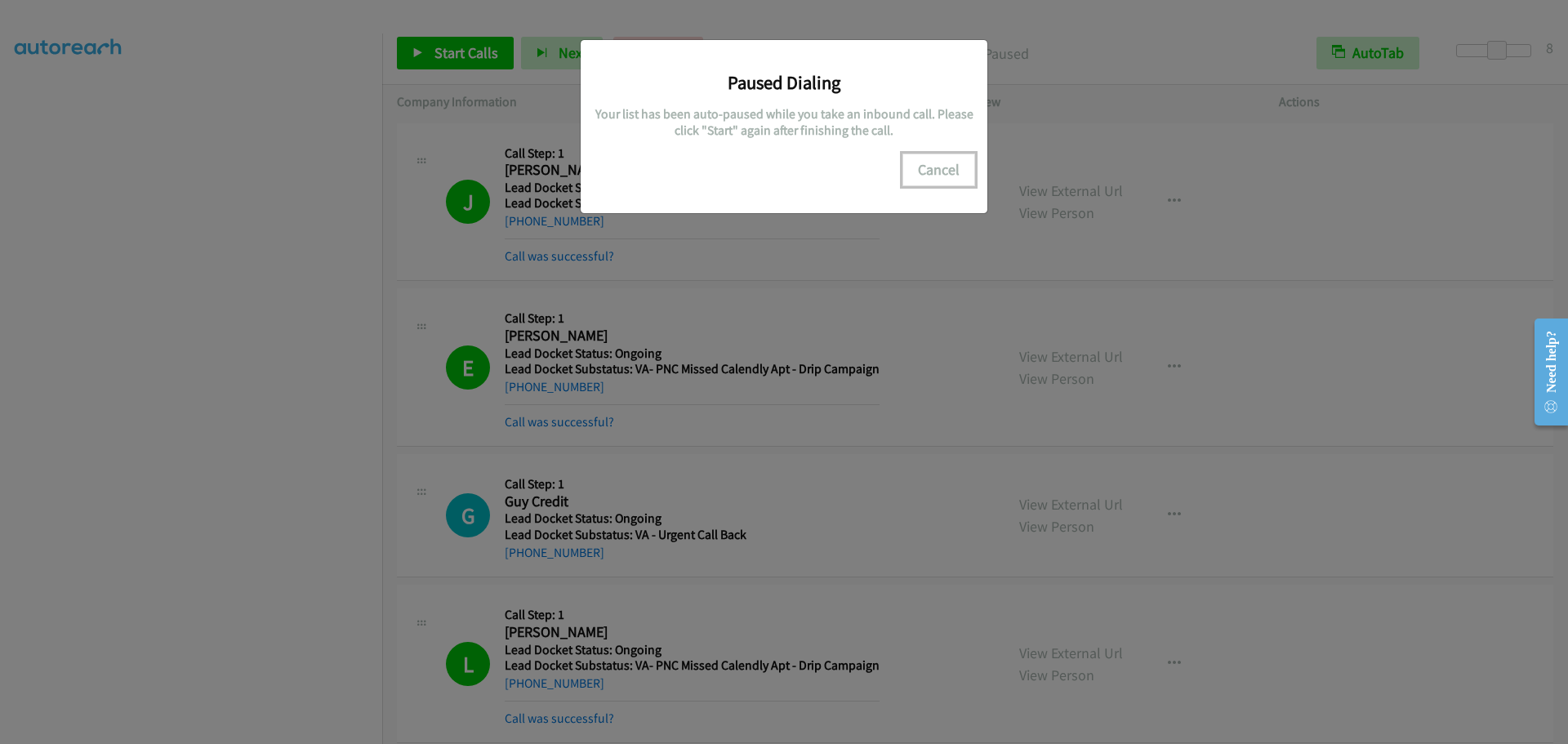
click at [927, 174] on button "Cancel" at bounding box center [938, 170] width 73 height 33
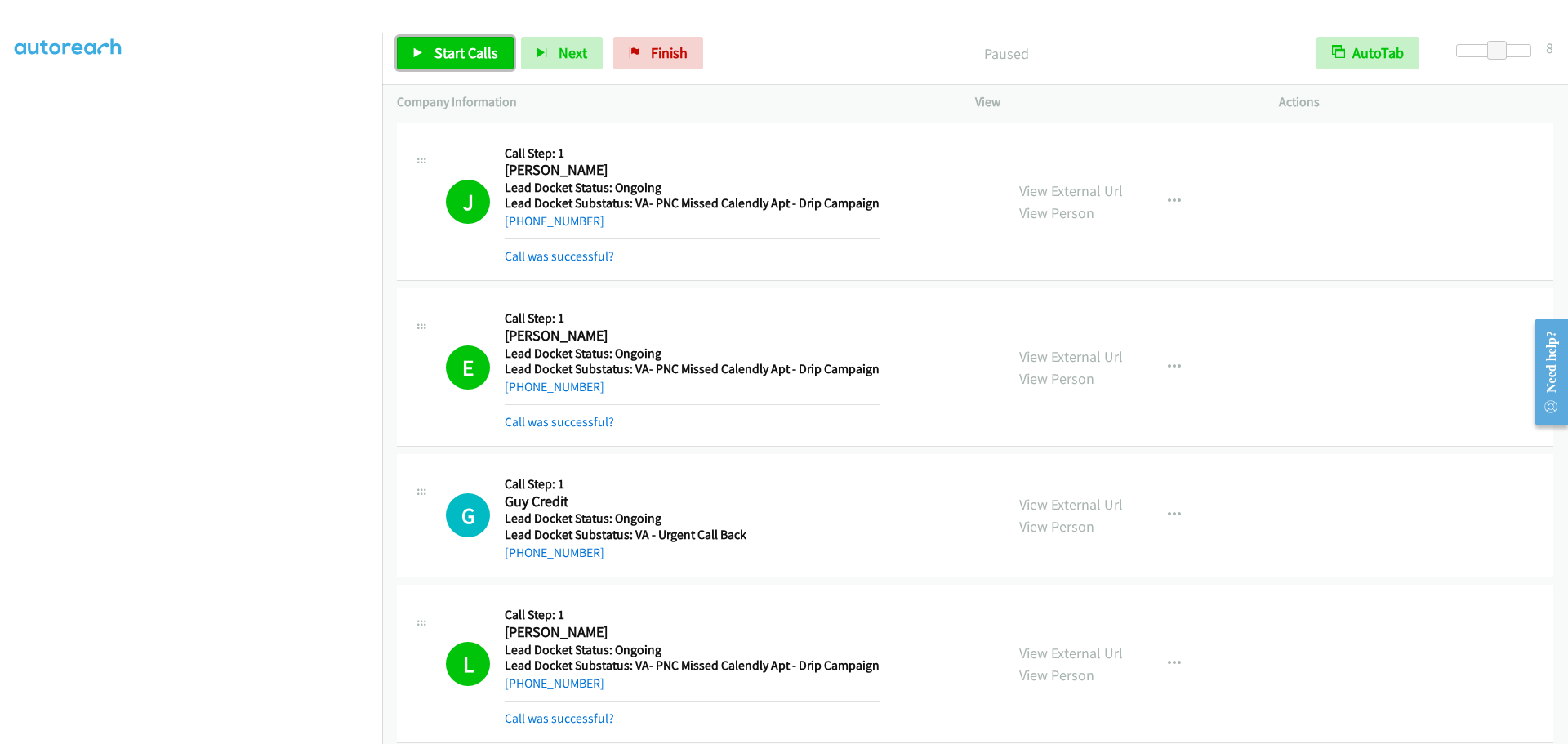
click at [464, 61] on span "Start Calls" at bounding box center [466, 52] width 63 height 18
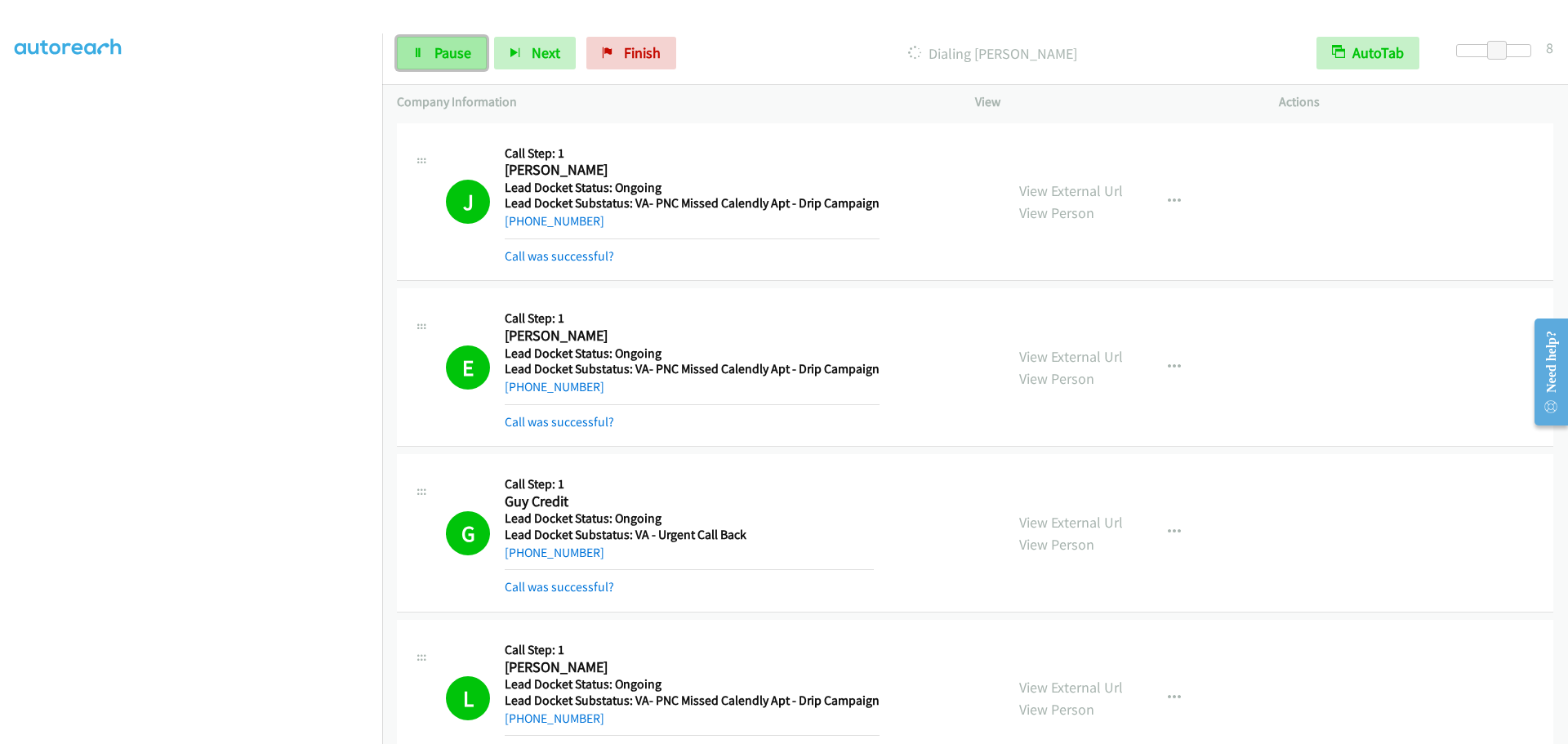
click at [441, 57] on span "Pause" at bounding box center [453, 52] width 37 height 18
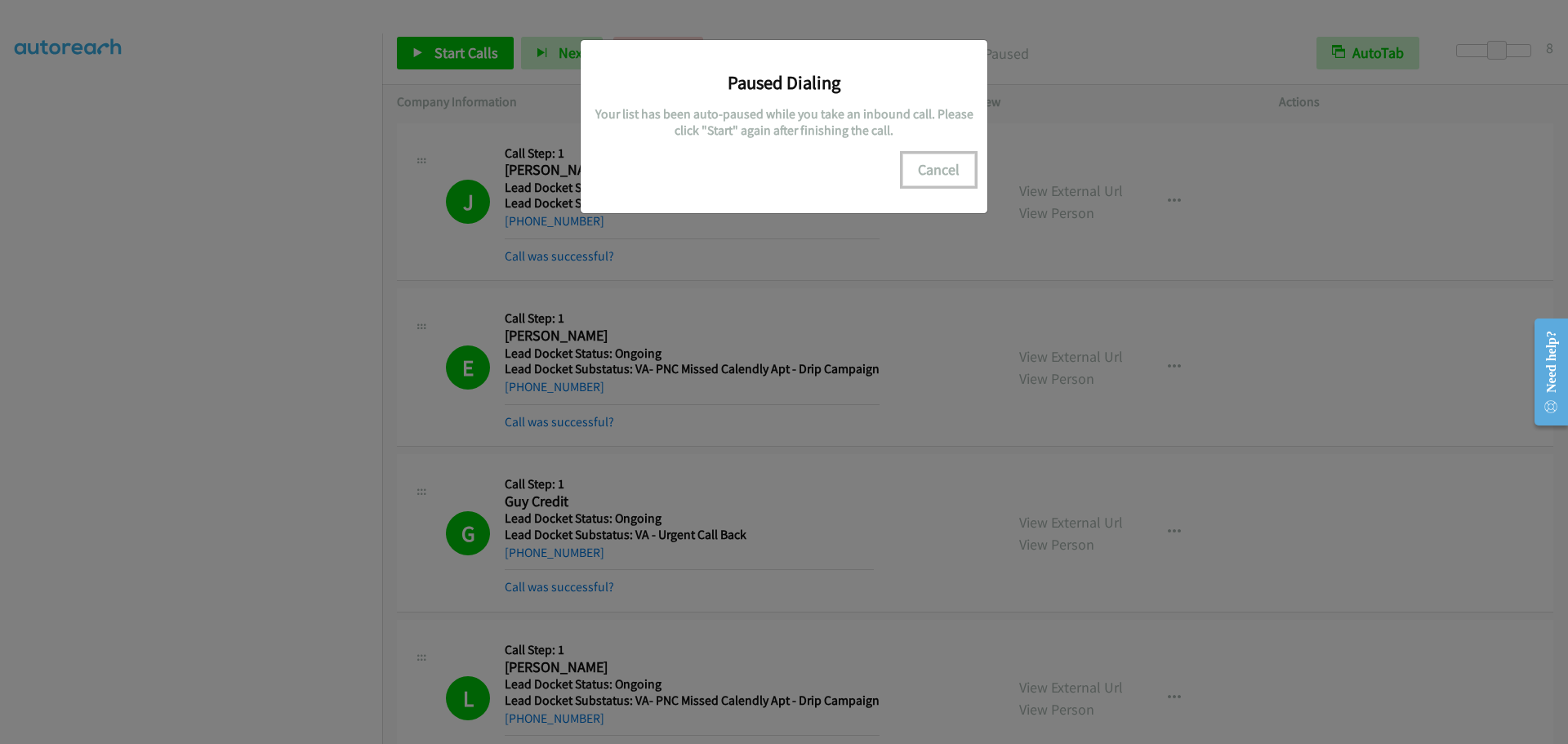
drag, startPoint x: 918, startPoint y: 180, endPoint x: 926, endPoint y: 179, distance: 8.1
click at [926, 179] on button "Cancel" at bounding box center [938, 170] width 73 height 33
click at [952, 158] on button "Cancel" at bounding box center [938, 170] width 73 height 33
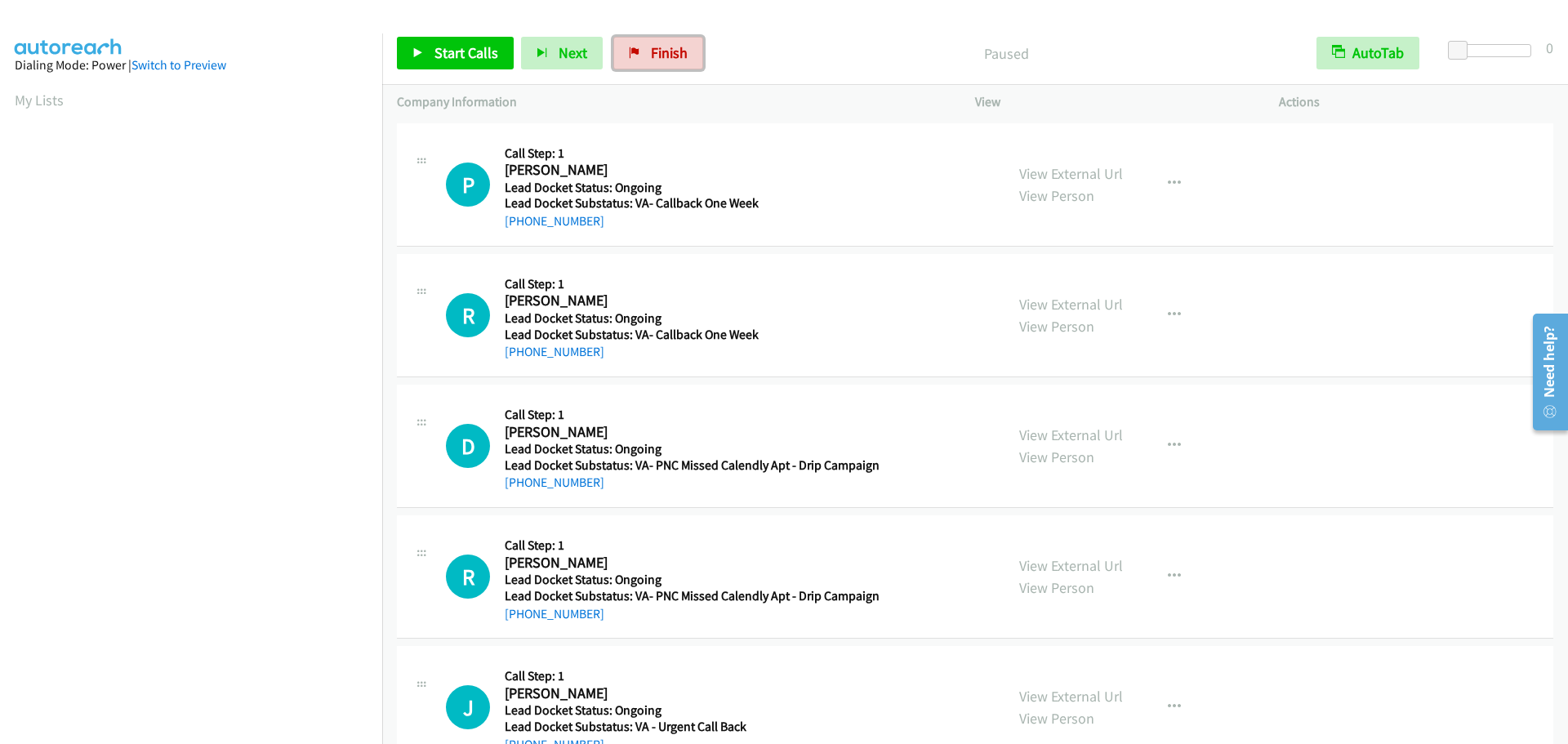
drag, startPoint x: 637, startPoint y: 60, endPoint x: 870, endPoint y: 60, distance: 233.0
click at [637, 60] on link "Finish" at bounding box center [658, 53] width 90 height 33
click at [454, 62] on span "Start Calls" at bounding box center [466, 52] width 63 height 18
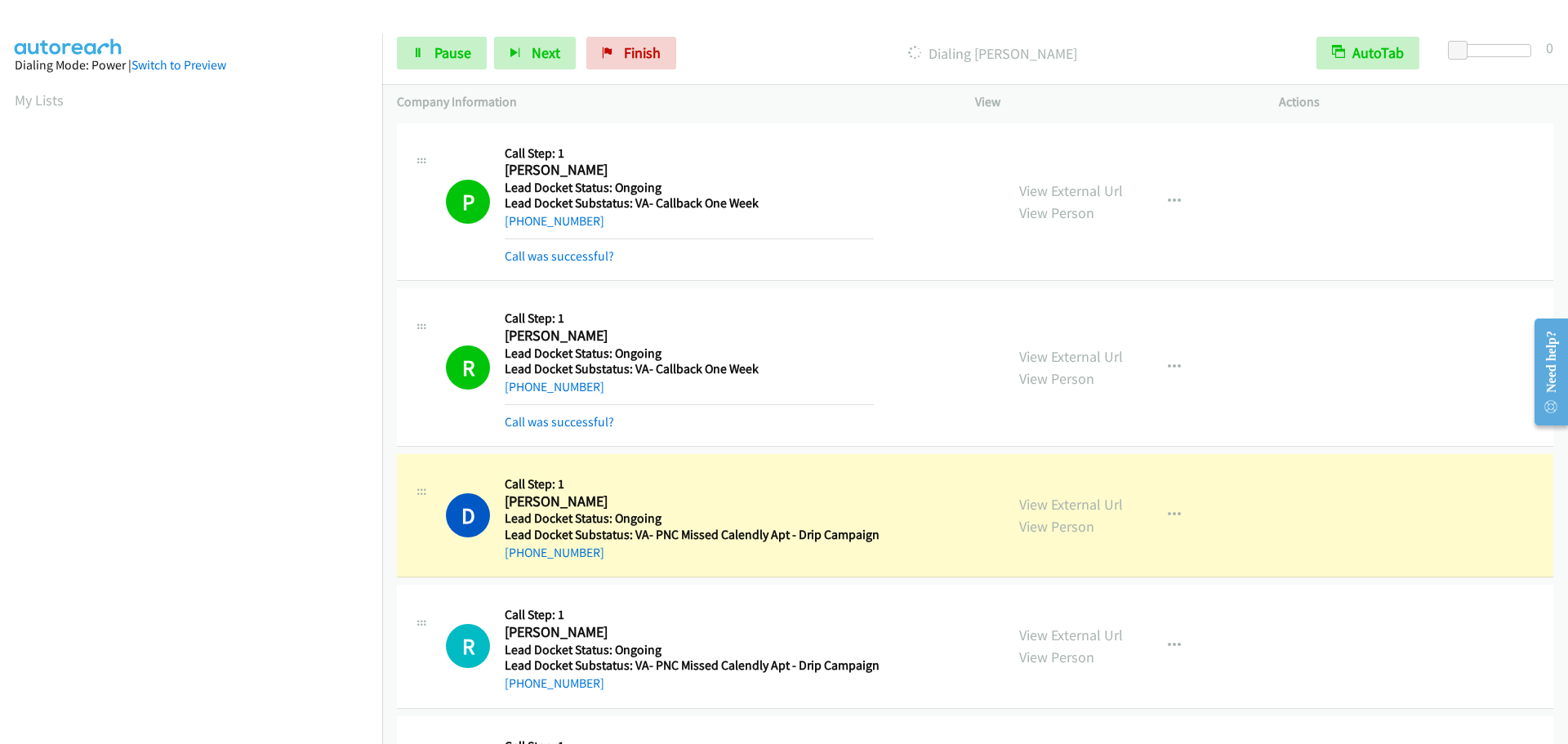
scroll to position [172, 0]
click at [421, 51] on icon at bounding box center [418, 54] width 11 height 11
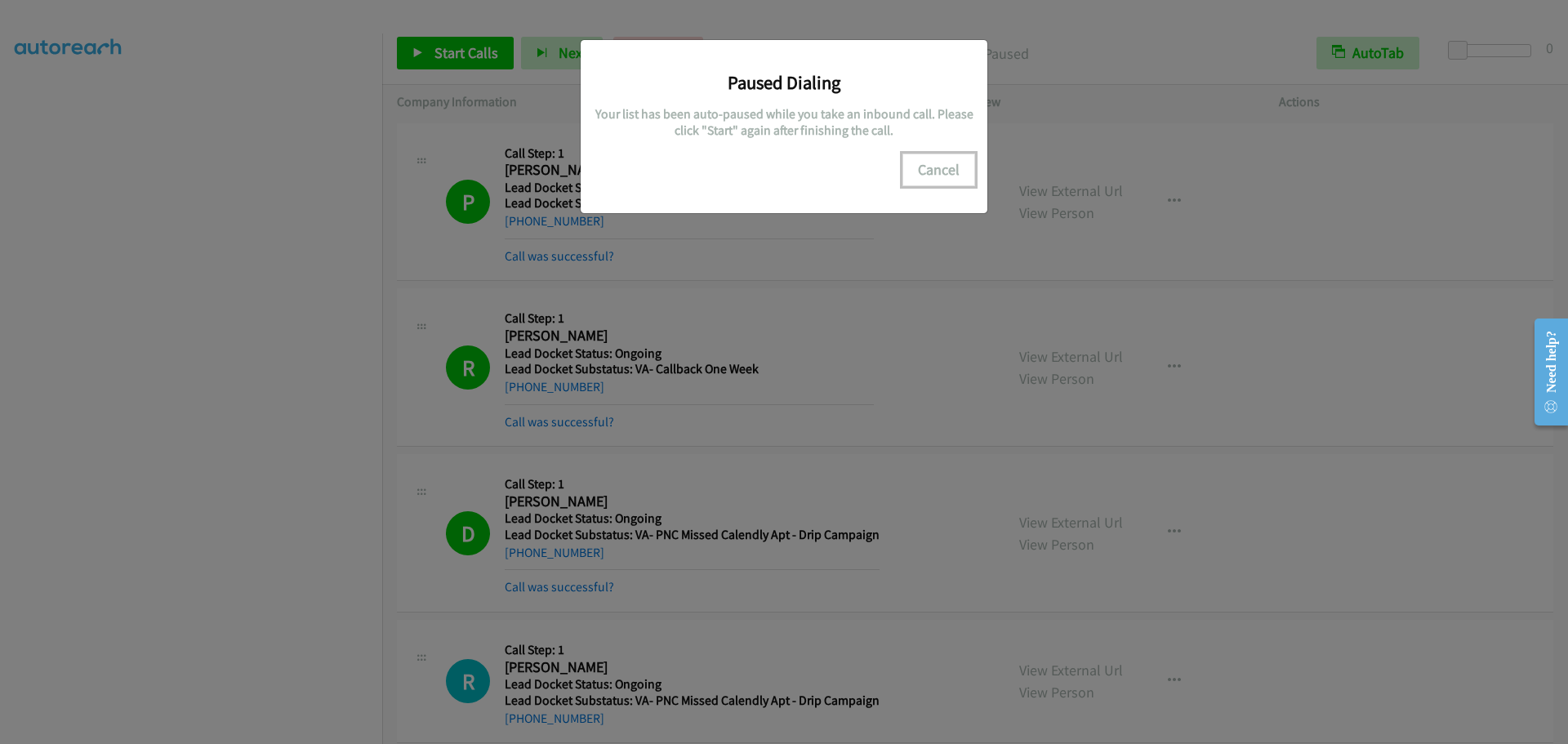
click at [935, 185] on button "Cancel" at bounding box center [938, 170] width 73 height 33
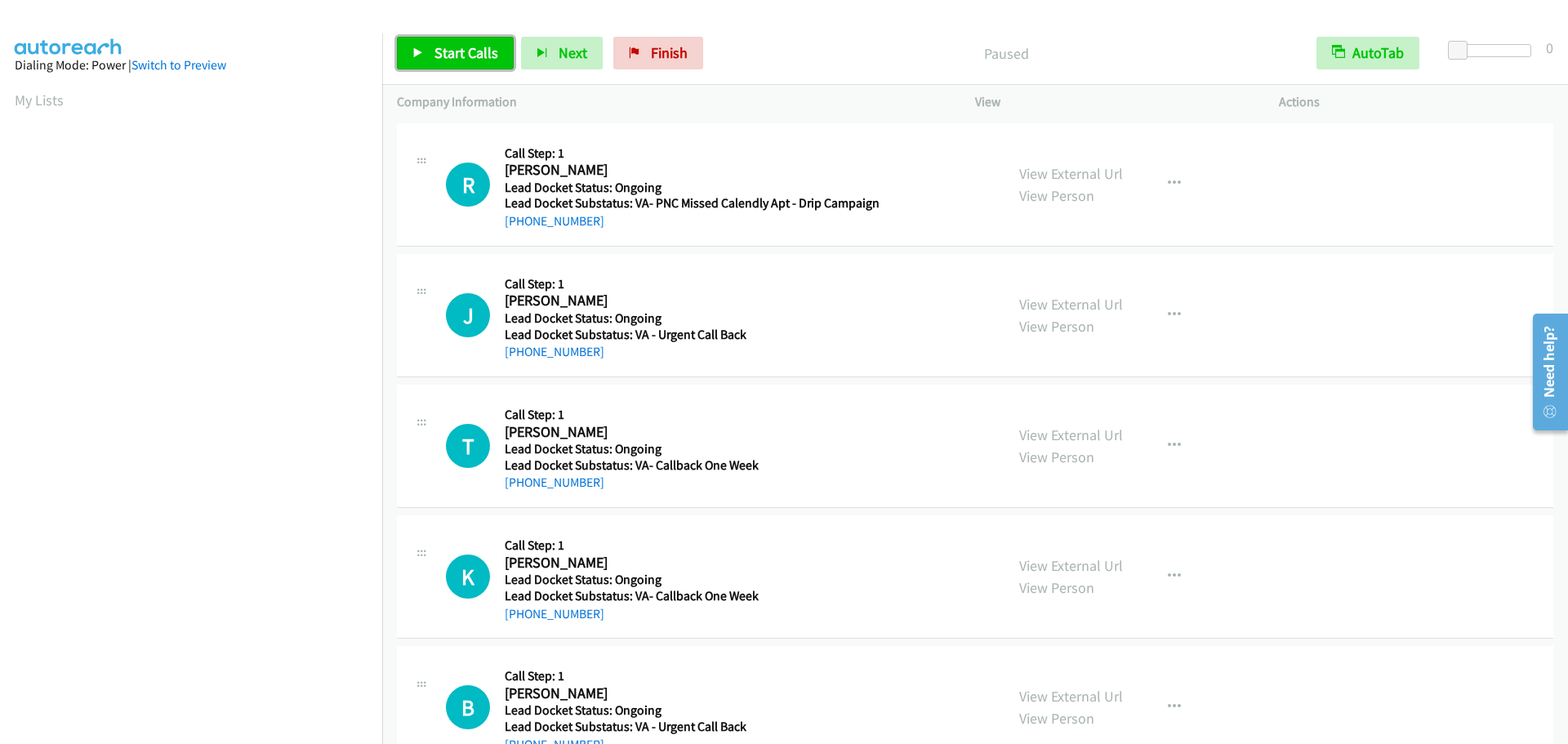
click at [467, 64] on link "Start Calls" at bounding box center [455, 53] width 117 height 33
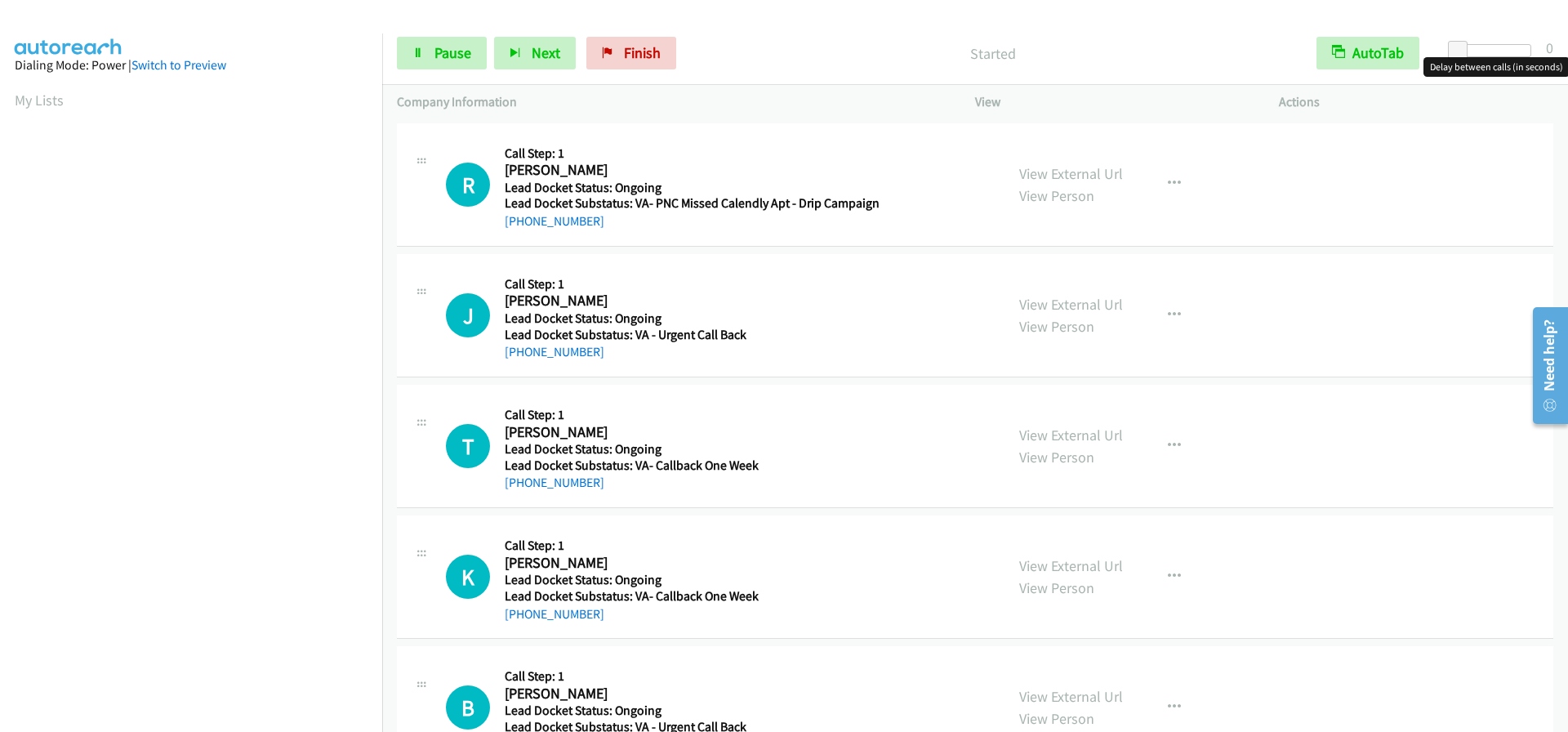
click at [1491, 48] on div at bounding box center [1493, 50] width 75 height 13
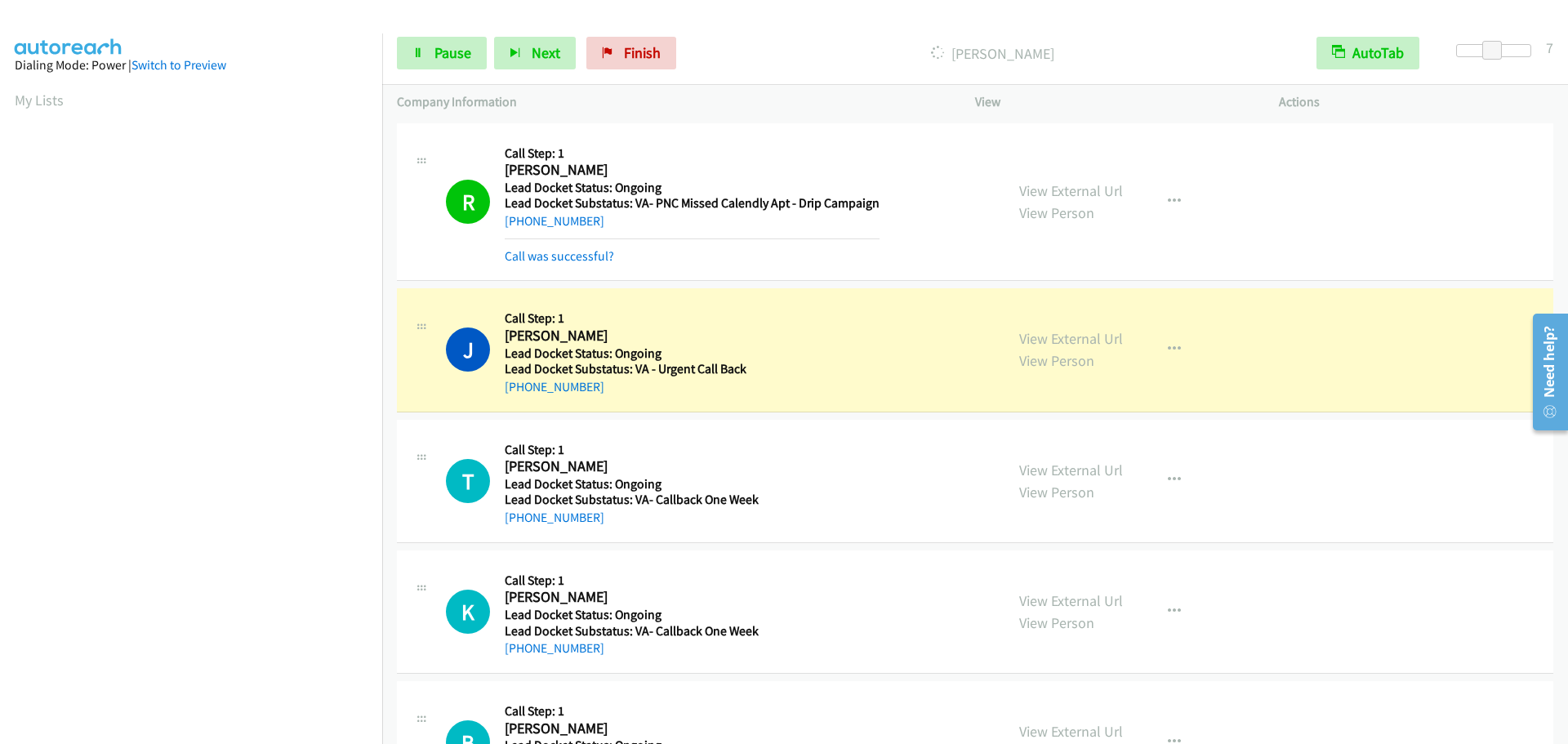
scroll to position [172, 0]
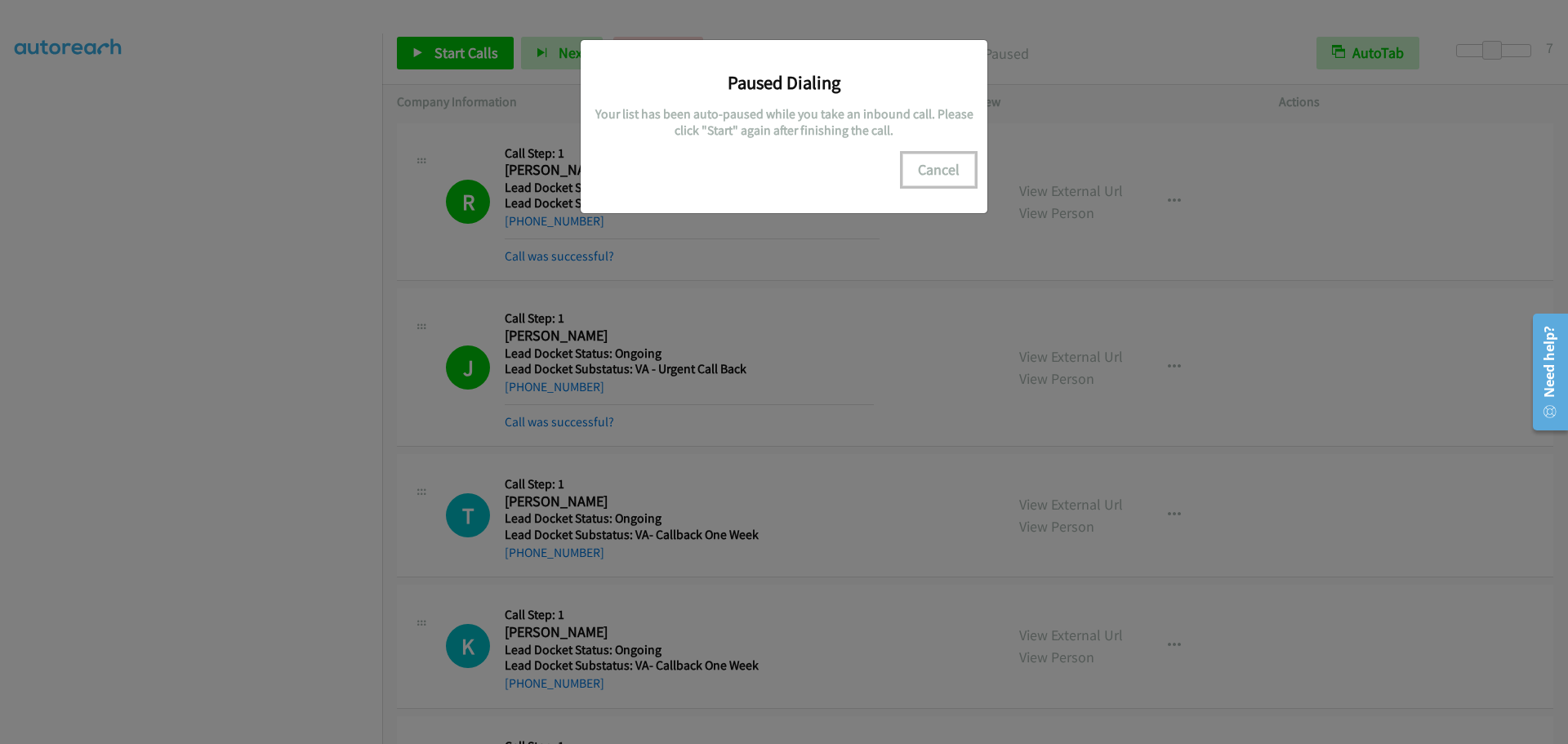
click at [924, 162] on button "Cancel" at bounding box center [938, 170] width 73 height 33
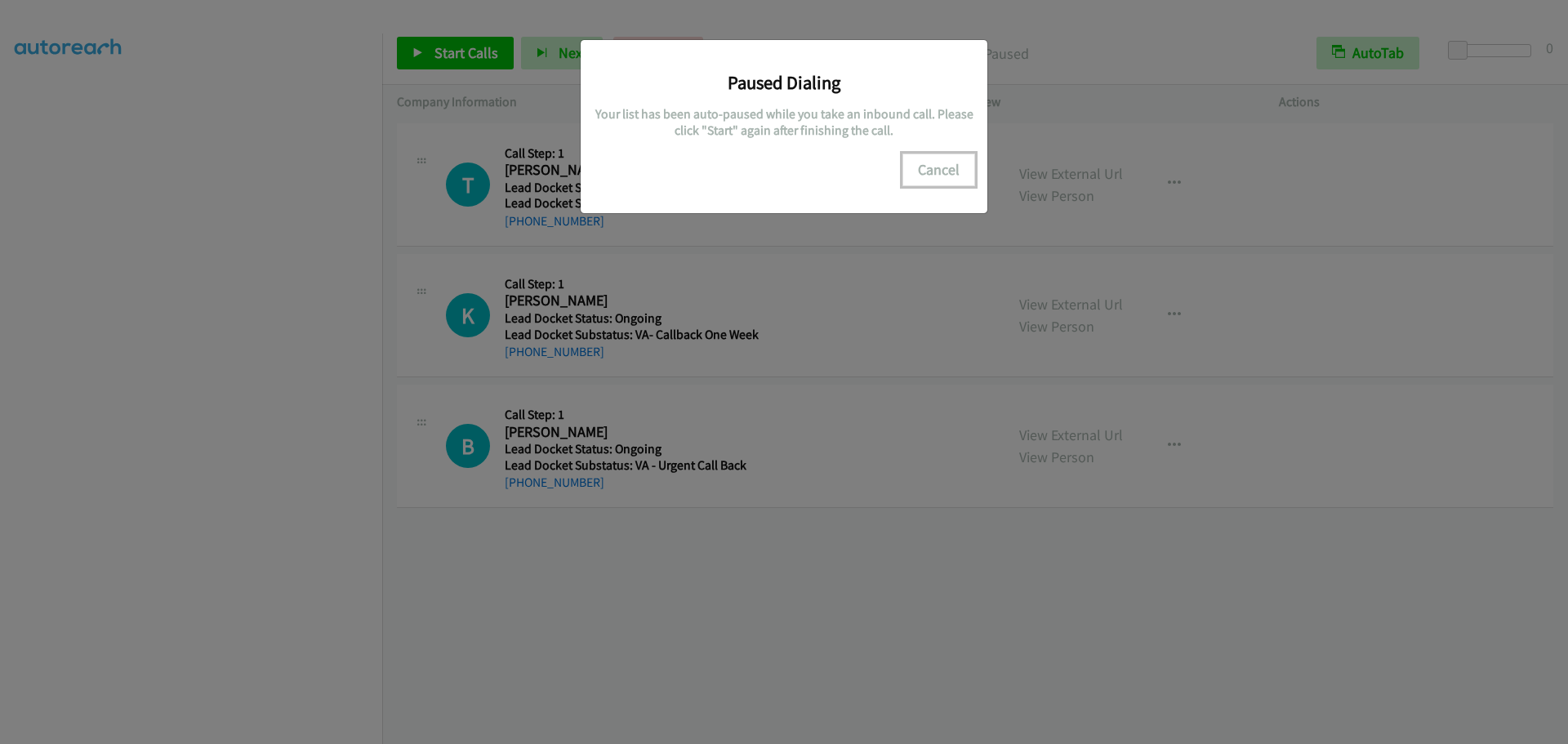
click at [925, 173] on button "Cancel" at bounding box center [938, 170] width 73 height 33
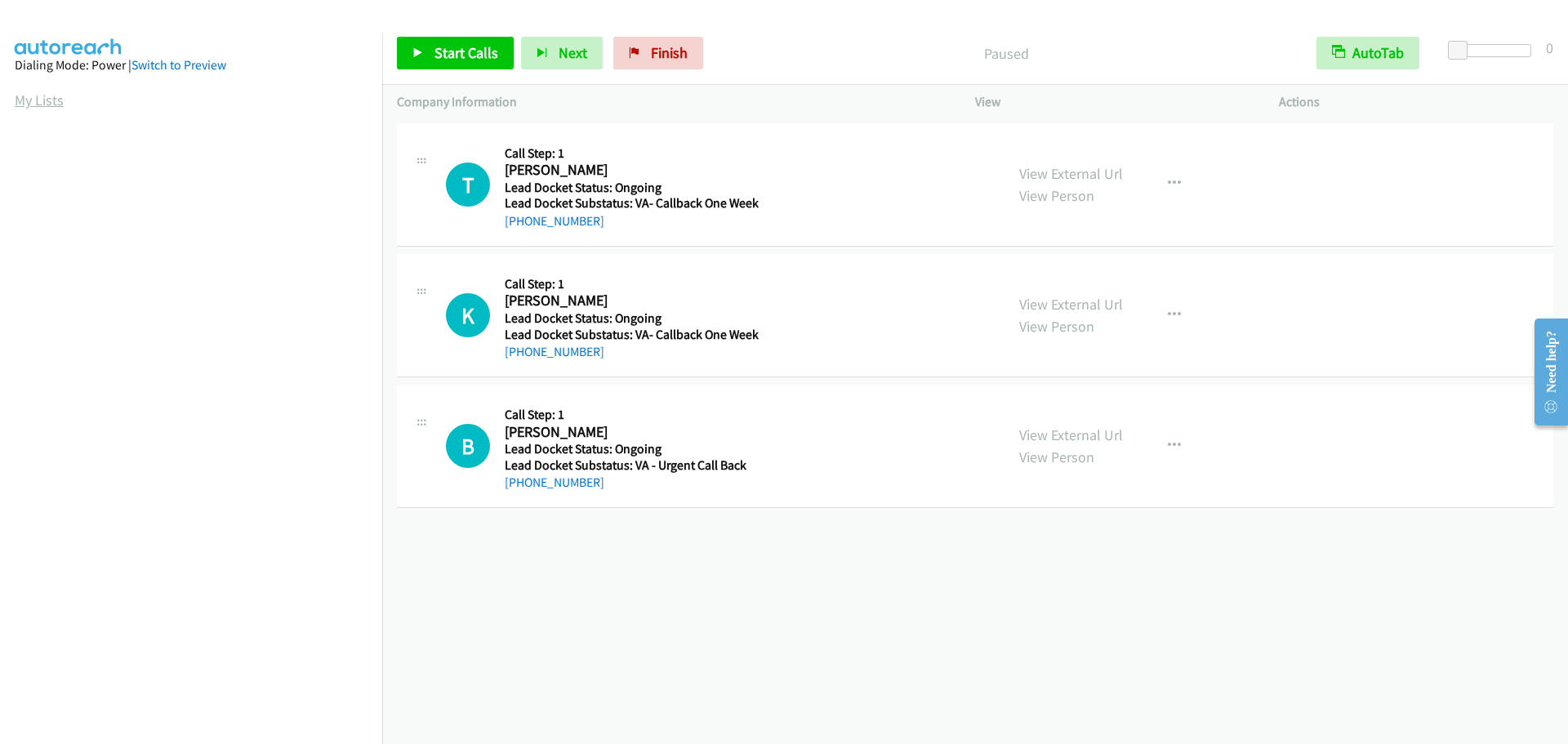
click at [43, 100] on link "My Lists" at bounding box center [40, 99] width 49 height 18
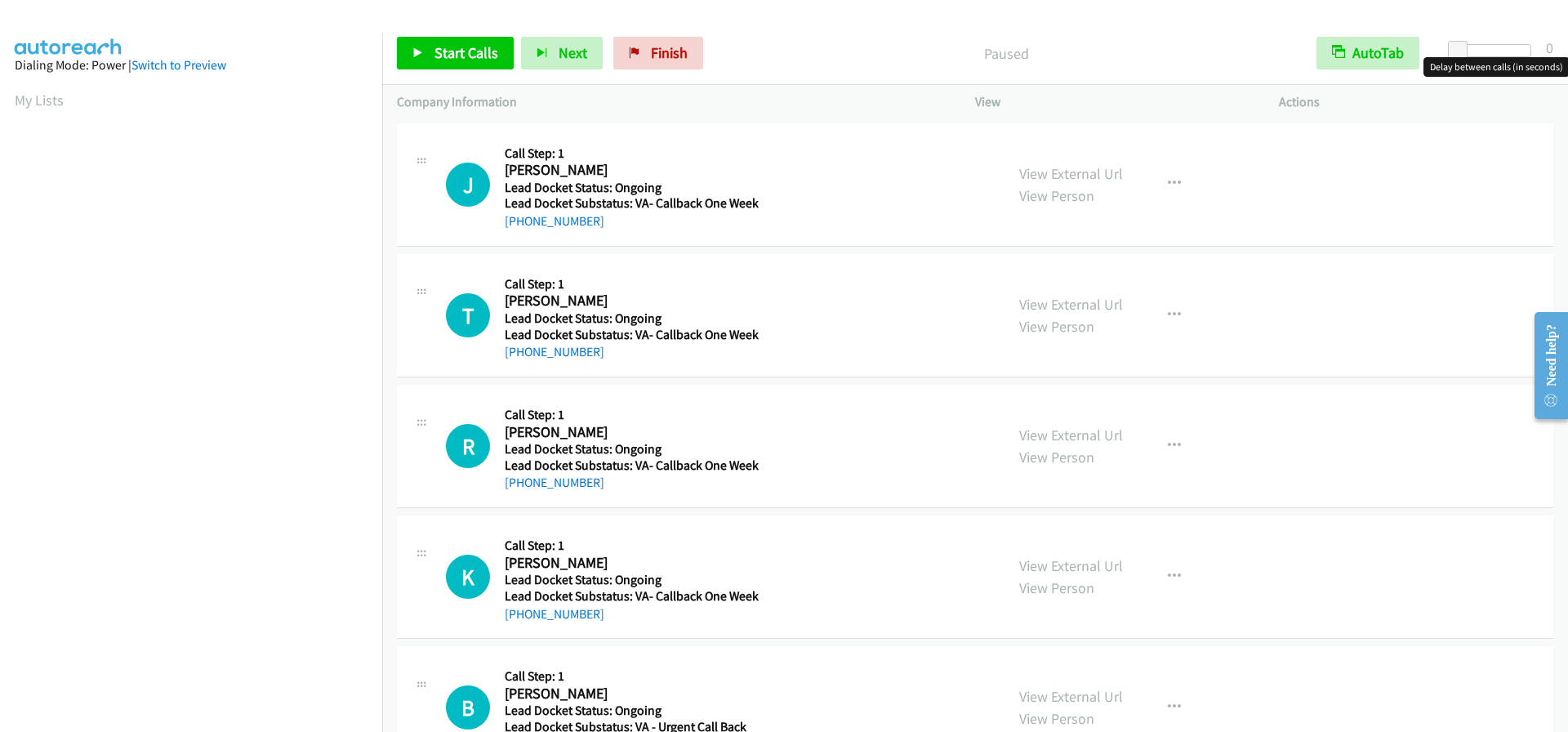
click at [1485, 48] on div at bounding box center [1493, 50] width 75 height 13
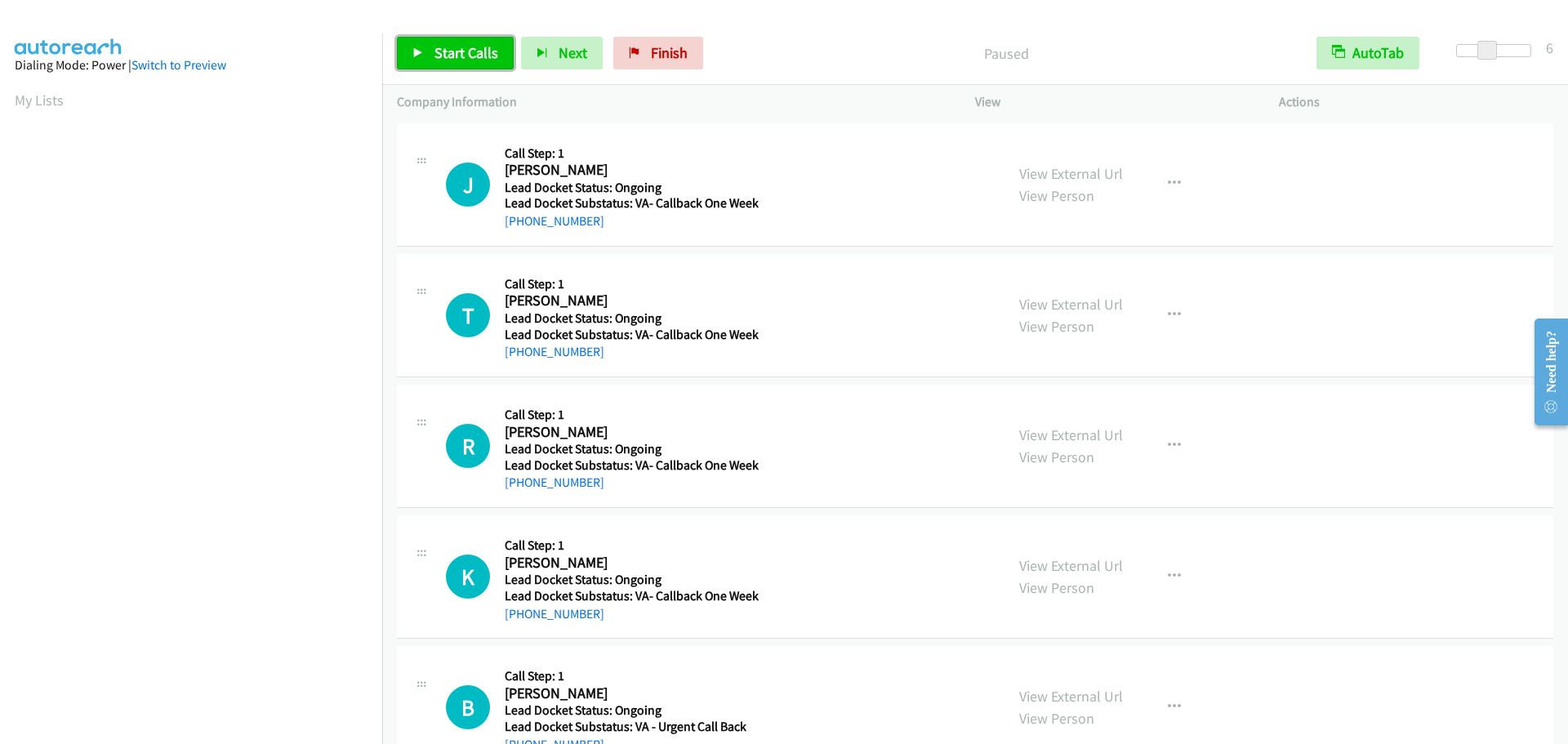
click at [463, 52] on span "Start Calls" at bounding box center [466, 52] width 63 height 18
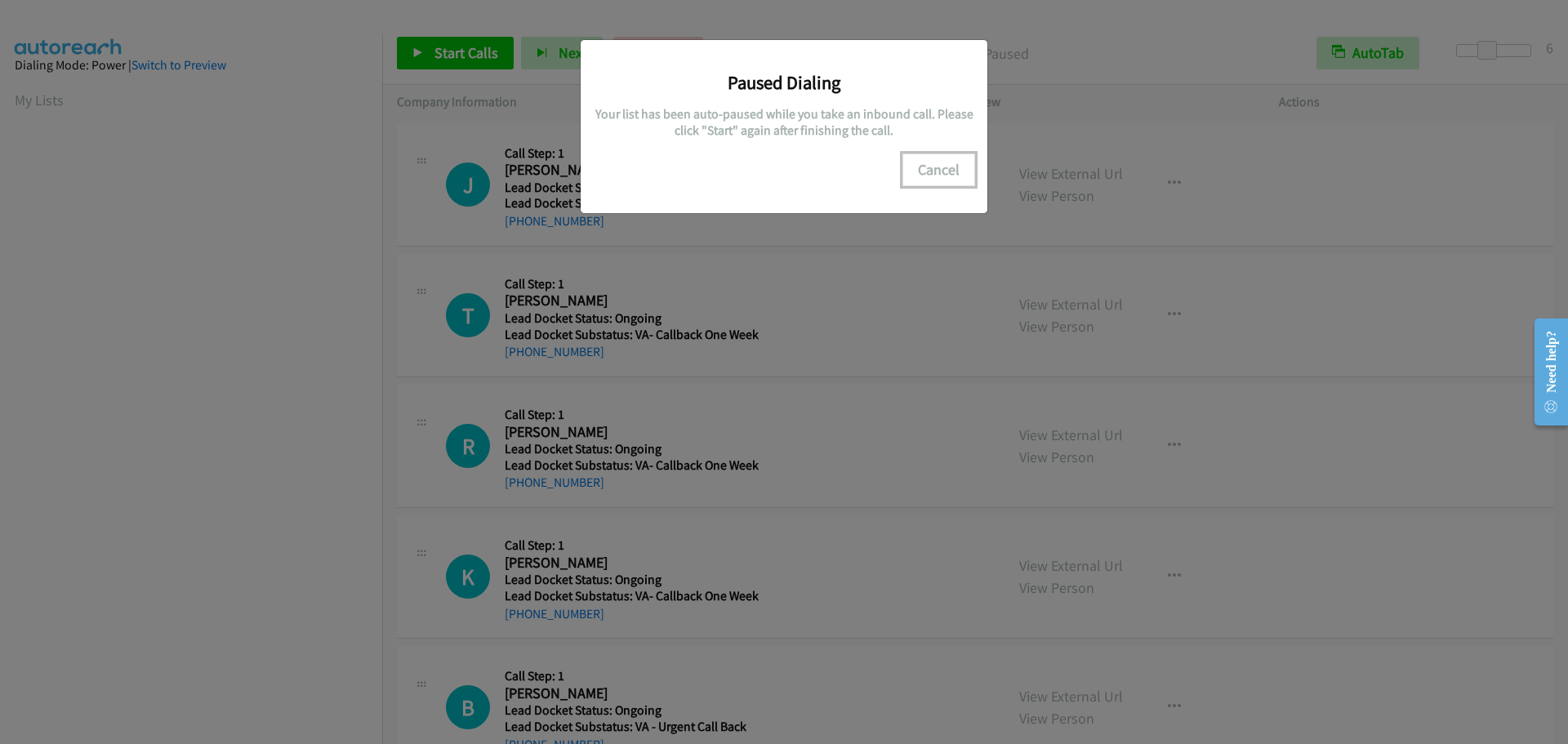
click at [947, 167] on button "Cancel" at bounding box center [938, 170] width 73 height 33
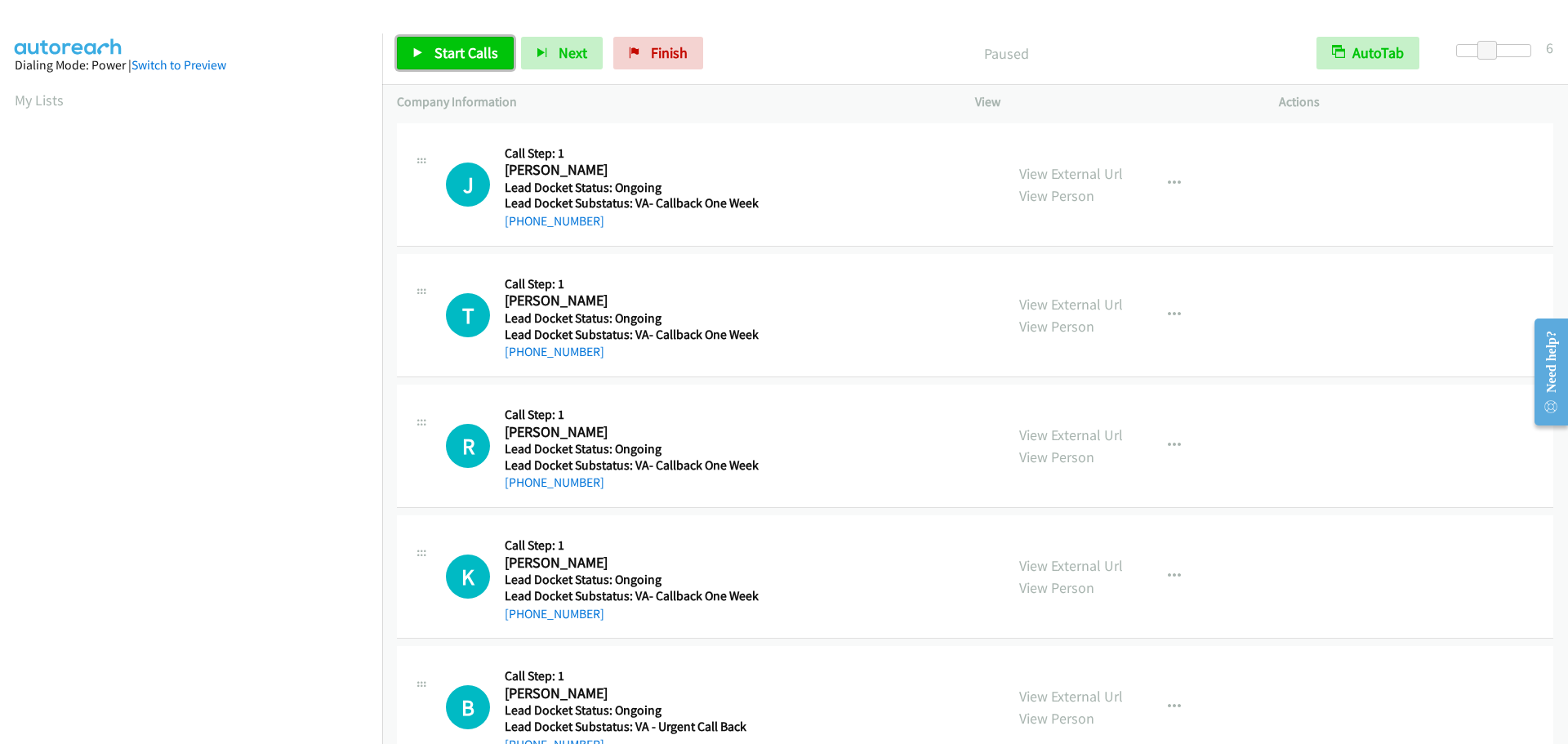
click at [428, 63] on link "Start Calls" at bounding box center [455, 53] width 117 height 33
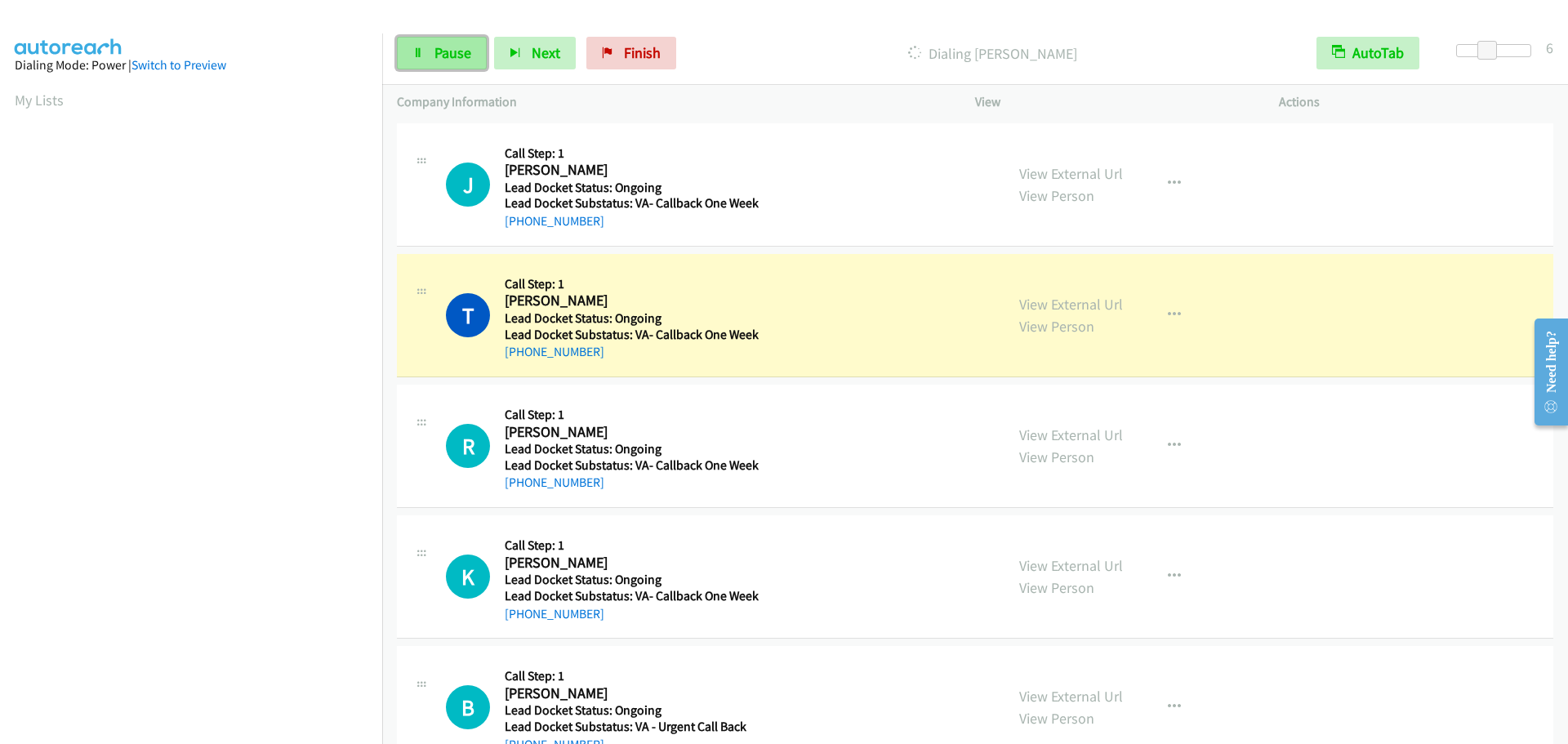
click at [406, 51] on link "Pause" at bounding box center [441, 53] width 90 height 33
